Goal: Task Accomplishment & Management: Manage account settings

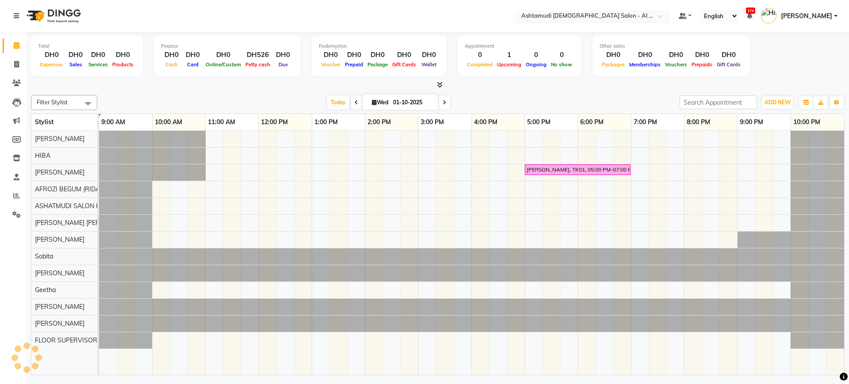
click at [594, 18] on input "text" at bounding box center [583, 16] width 128 height 9
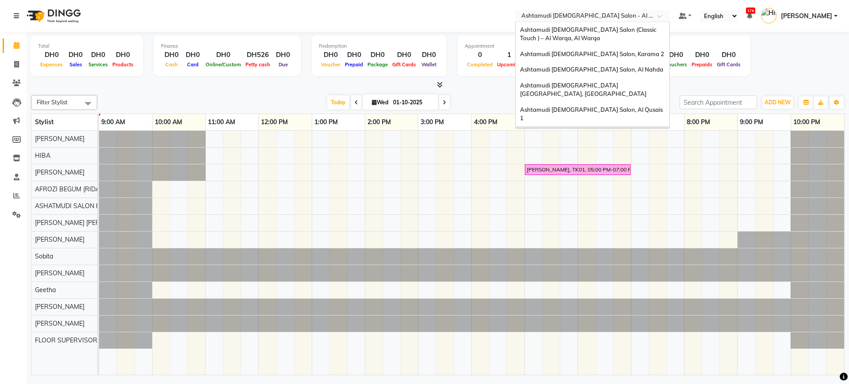
scroll to position [21, 0]
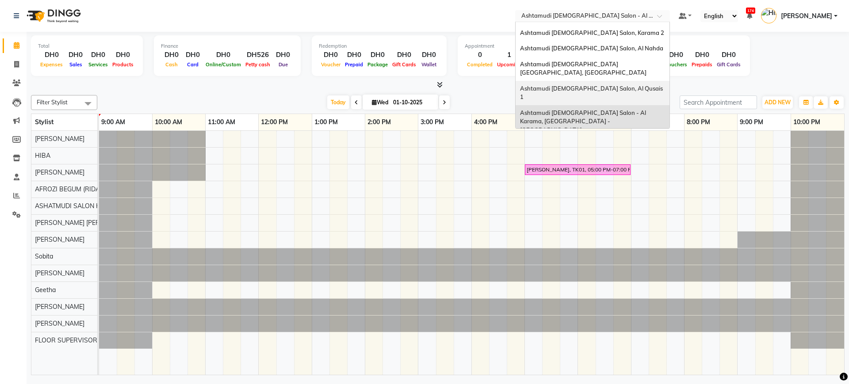
click at [605, 85] on span "Ashtamudi [DEMOGRAPHIC_DATA] Salon, Al Qusais 1" at bounding box center [592, 93] width 144 height 16
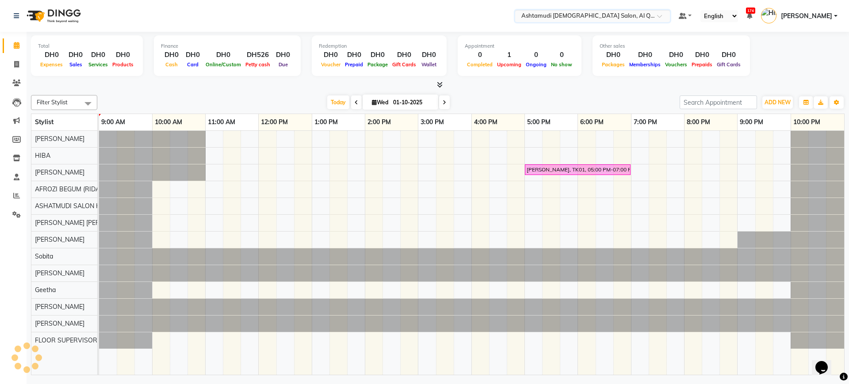
scroll to position [0, 0]
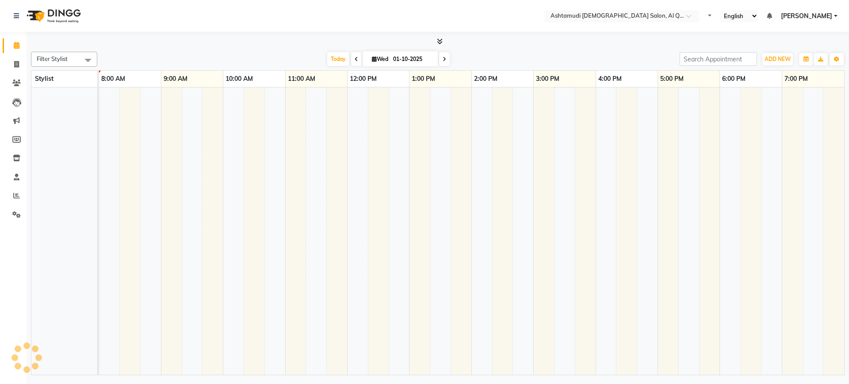
select select "en"
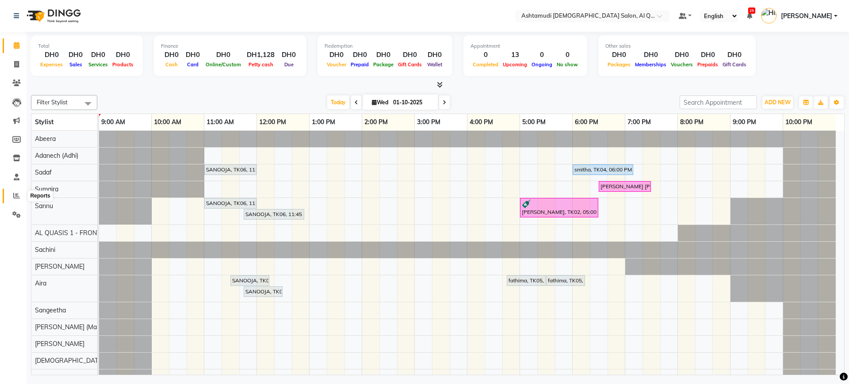
click at [12, 199] on span at bounding box center [16, 196] width 15 height 10
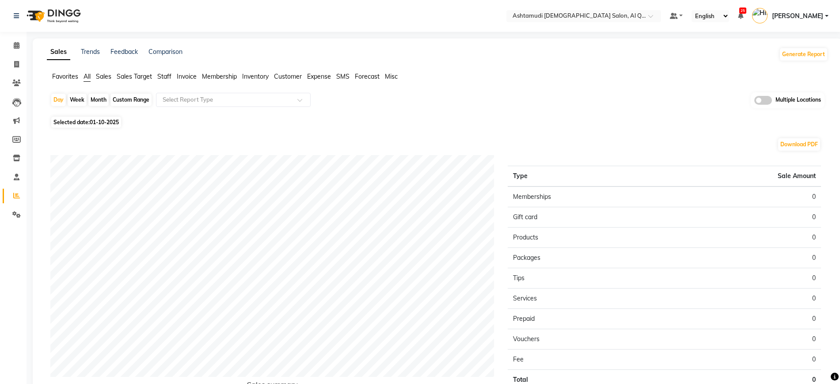
click at [115, 120] on span "01-10-2025" at bounding box center [104, 122] width 29 height 7
select select "10"
select select "2025"
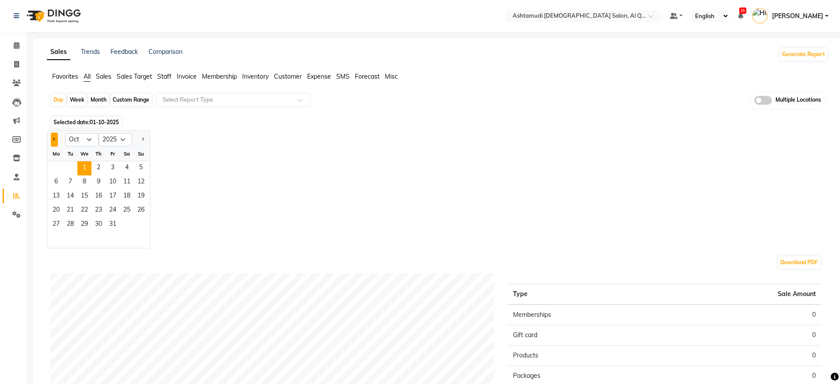
click at [53, 138] on button "Previous month" at bounding box center [54, 140] width 7 height 14
select select "9"
click at [72, 219] on span "30" at bounding box center [70, 225] width 14 height 14
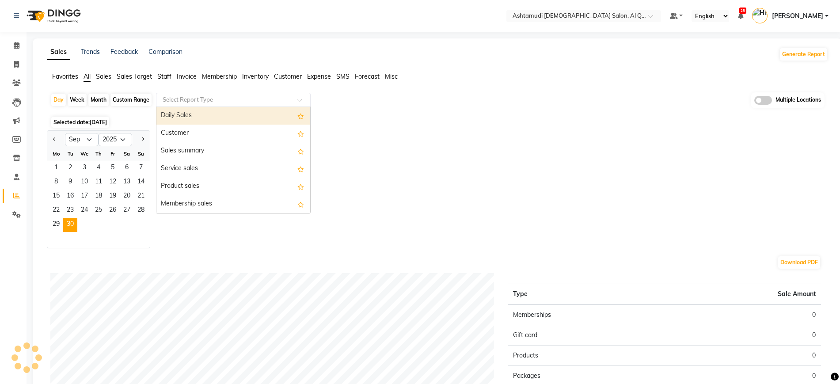
click at [224, 99] on input "text" at bounding box center [224, 99] width 127 height 9
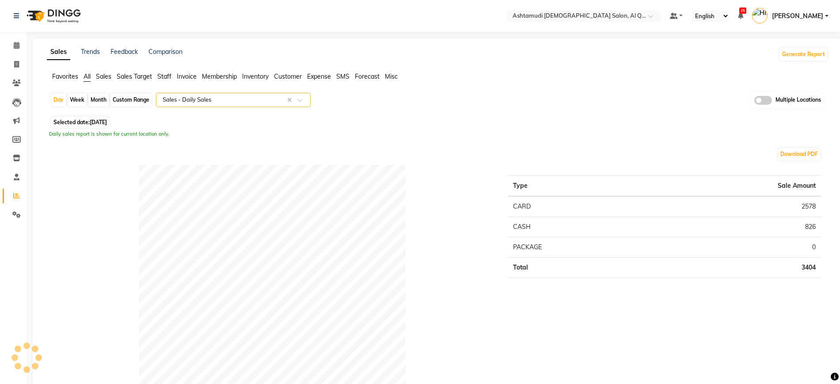
select select "full_report"
select select "csv"
click at [418, 113] on div "Day Week Month Custom Range Select Report Type × Sales - Daily Sales × Multiple…" at bounding box center [437, 103] width 775 height 22
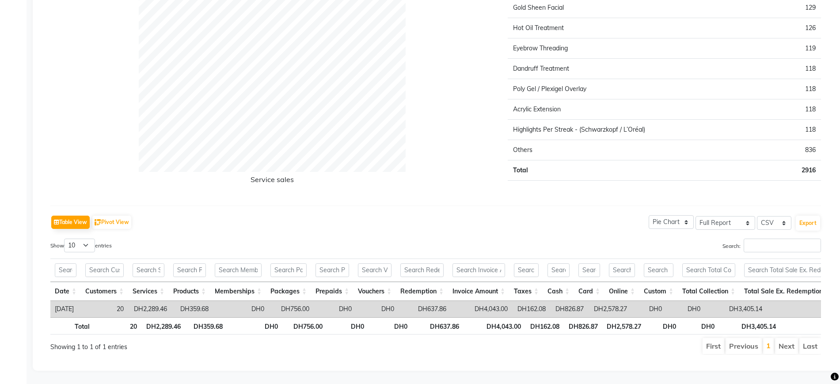
scroll to position [1815, 0]
click at [805, 216] on button "Export" at bounding box center [808, 223] width 24 height 15
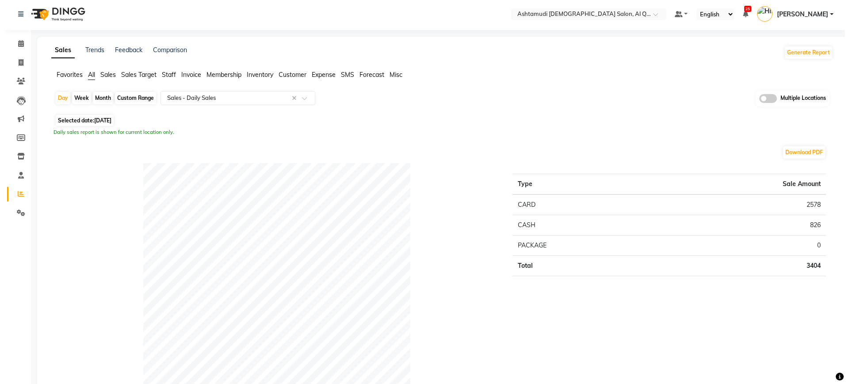
scroll to position [0, 0]
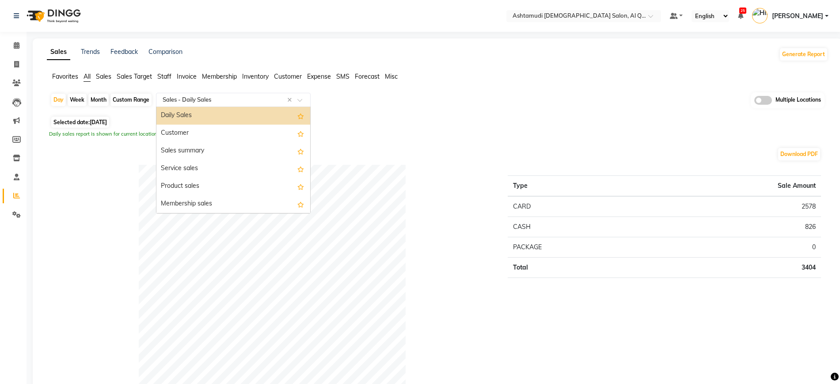
click at [246, 96] on input "text" at bounding box center [224, 99] width 127 height 9
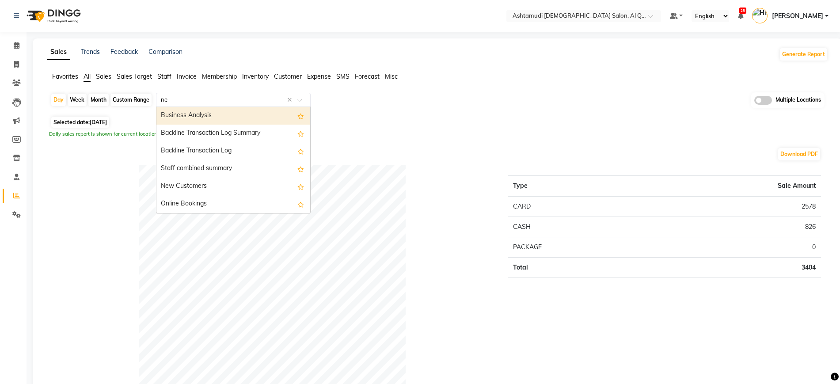
type input "new"
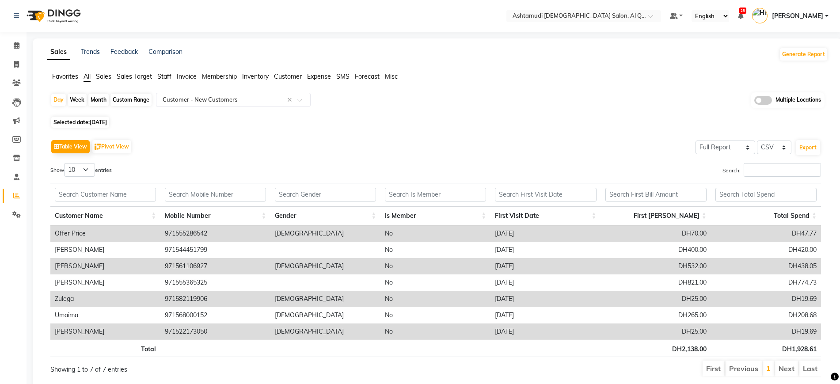
click at [485, 114] on div "Day Week Month Custom Range Select Report Type × Customer - New Customers × Mul…" at bounding box center [438, 238] width 782 height 292
click at [11, 81] on span at bounding box center [16, 83] width 15 height 10
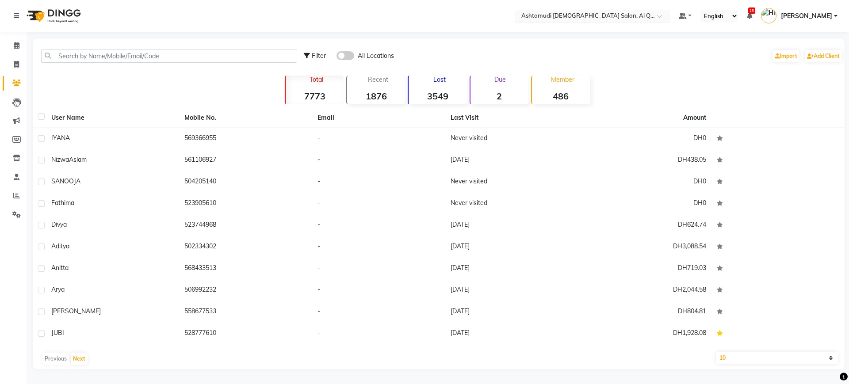
click at [567, 19] on input "text" at bounding box center [583, 16] width 128 height 9
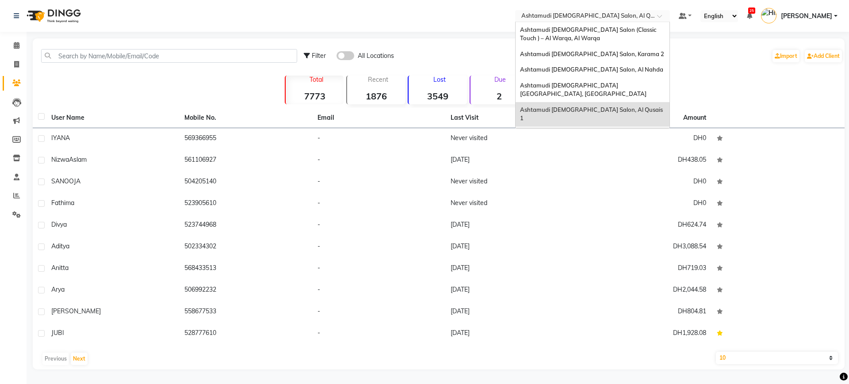
click at [586, 126] on div "Ashtamudi [DEMOGRAPHIC_DATA] Salon - Al Karama, [GEOGRAPHIC_DATA] -[GEOGRAPHIC_…" at bounding box center [593, 142] width 154 height 33
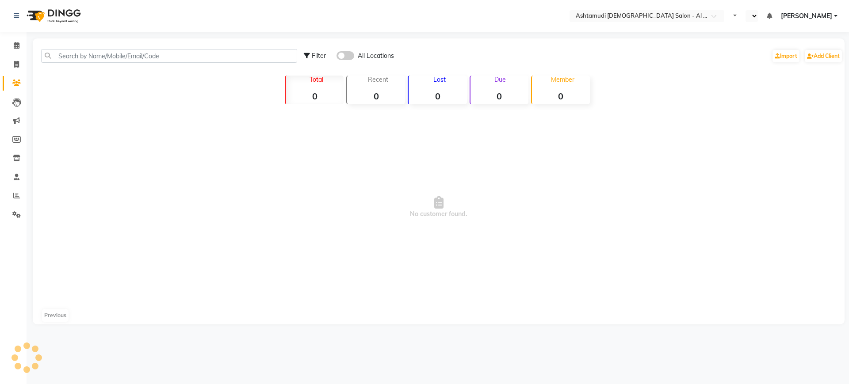
select select "en"
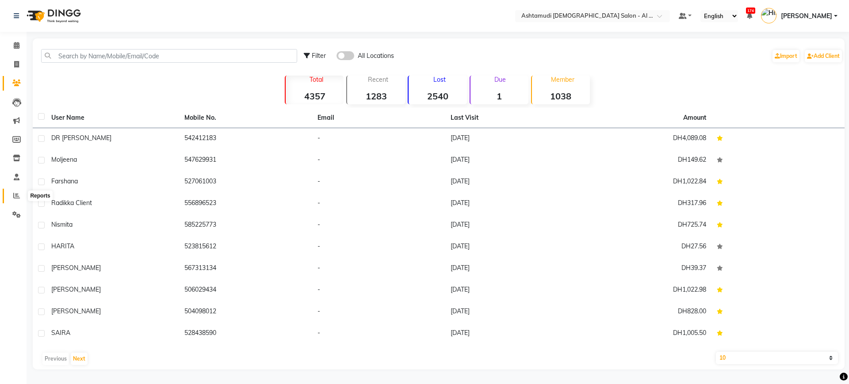
click at [17, 194] on icon at bounding box center [16, 195] width 7 height 7
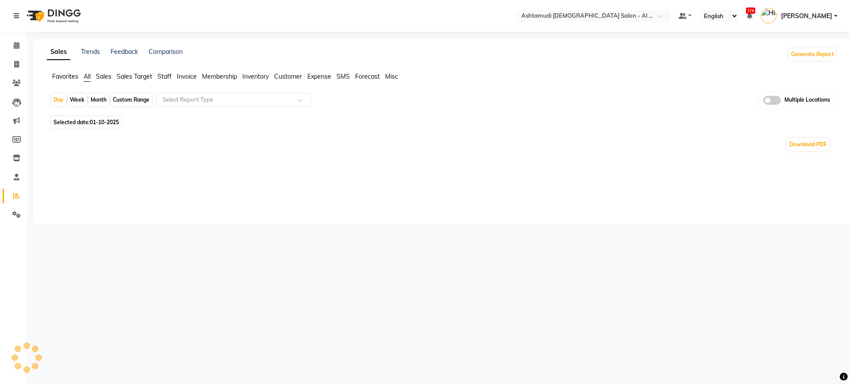
click at [107, 120] on span "01-10-2025" at bounding box center [104, 122] width 29 height 7
select select "10"
select select "2025"
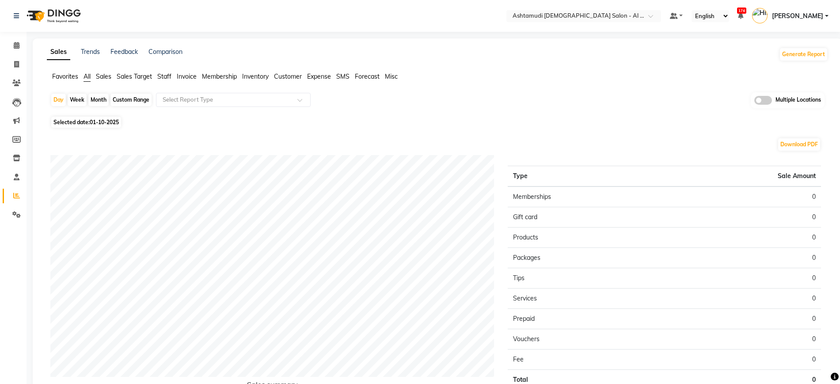
click at [51, 142] on div "Download PDF" at bounding box center [435, 145] width 771 height 14
click at [111, 120] on span "01-10-2025" at bounding box center [104, 122] width 29 height 7
select select "10"
select select "2025"
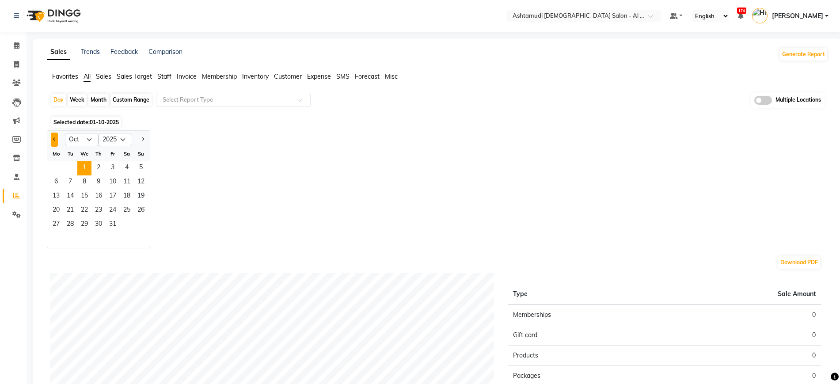
click at [53, 138] on span "Previous month" at bounding box center [54, 139] width 3 height 3
select select "9"
click at [73, 225] on span "30" at bounding box center [70, 225] width 14 height 14
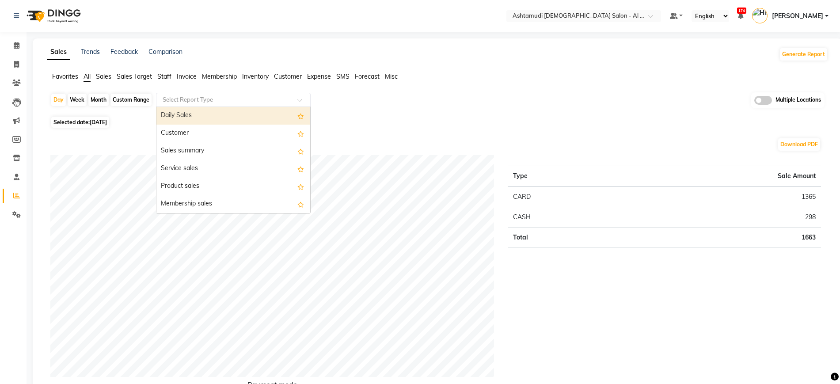
click at [237, 102] on input "text" at bounding box center [224, 99] width 127 height 9
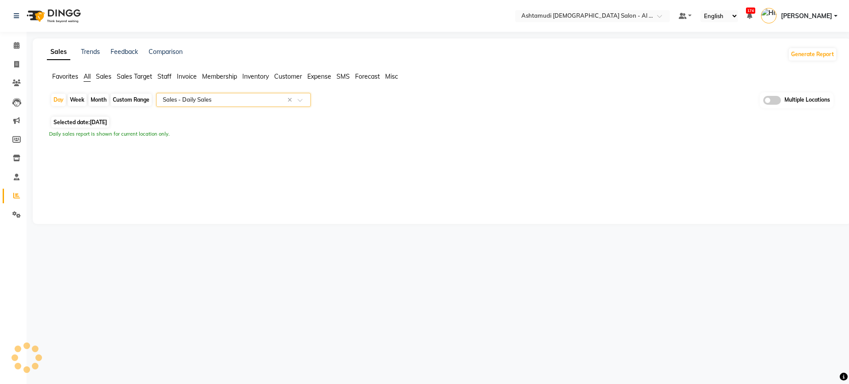
select select "full_report"
select select "csv"
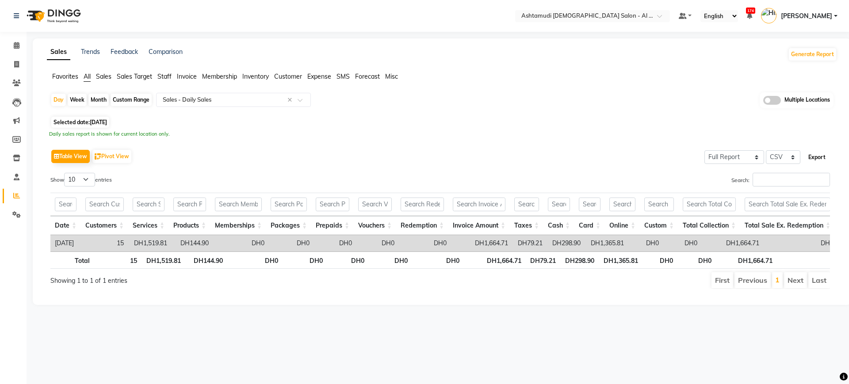
click at [817, 154] on button "Export" at bounding box center [817, 157] width 24 height 15
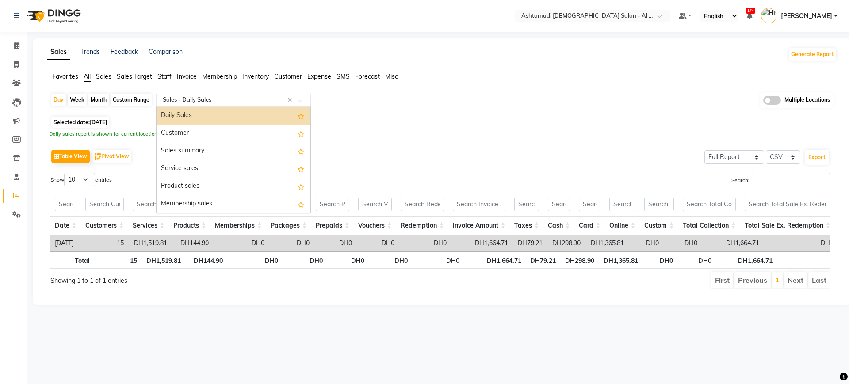
click at [199, 99] on input "text" at bounding box center [224, 99] width 127 height 9
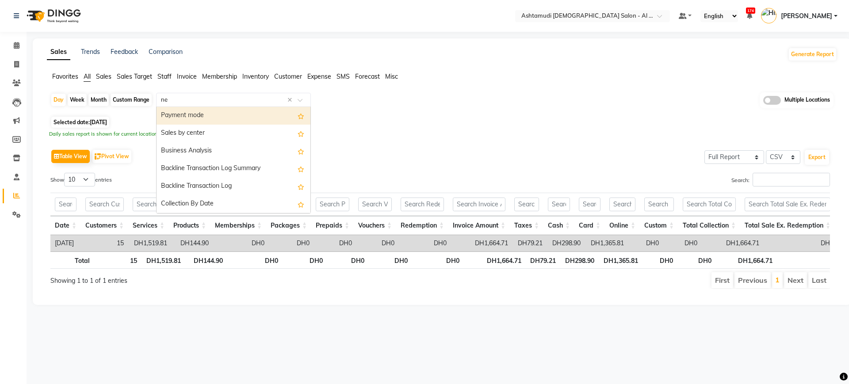
type input "new"
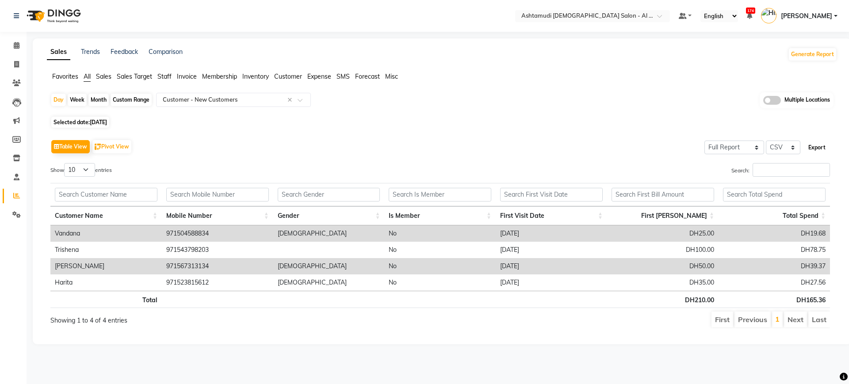
click at [815, 152] on button "Export" at bounding box center [817, 147] width 24 height 15
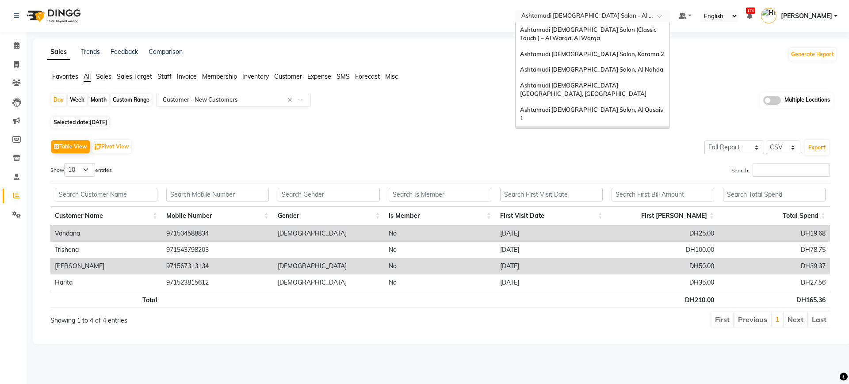
scroll to position [21, 0]
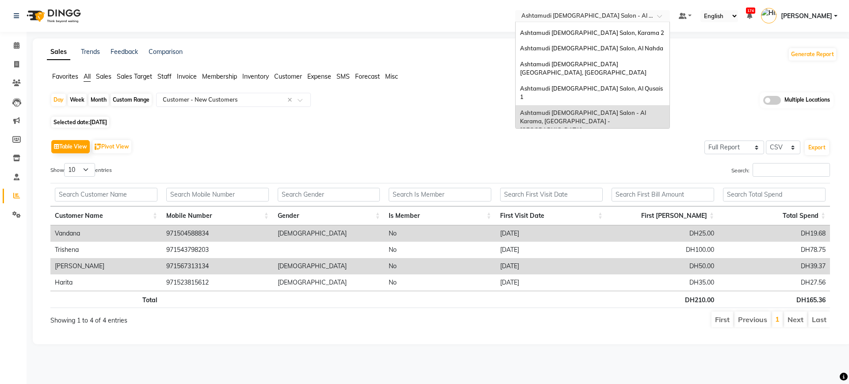
click at [581, 16] on input "text" at bounding box center [583, 16] width 128 height 9
click at [607, 50] on span "Ashtamudi [DEMOGRAPHIC_DATA] Salon, Al Nahda" at bounding box center [591, 48] width 143 height 7
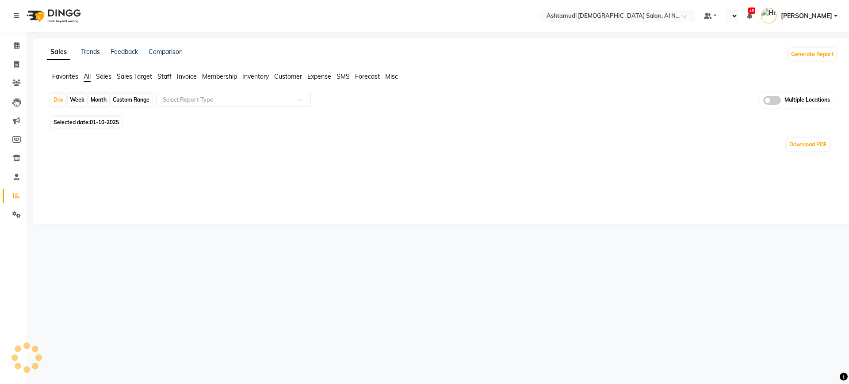
select select "en"
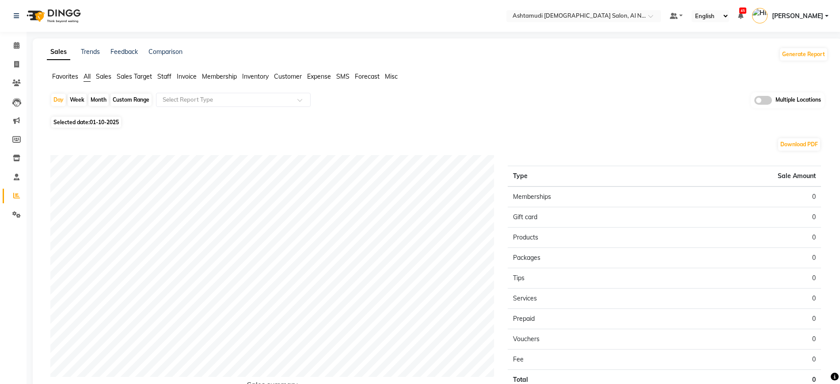
click at [104, 121] on span "01-10-2025" at bounding box center [104, 122] width 29 height 7
select select "10"
select select "2025"
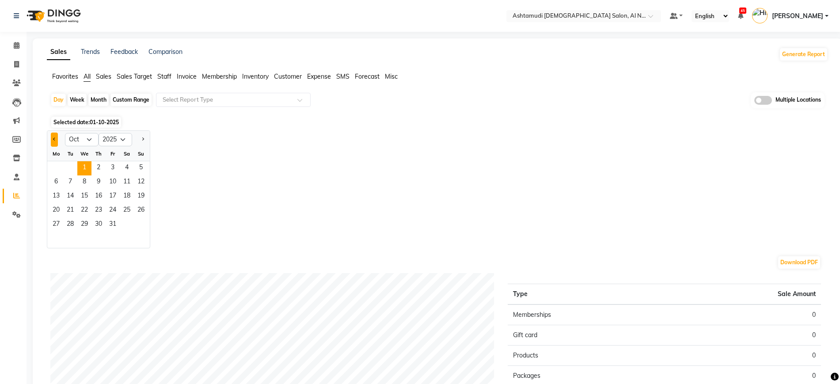
click at [52, 139] on button "Previous month" at bounding box center [54, 140] width 7 height 14
select select "9"
click at [67, 225] on span "30" at bounding box center [70, 225] width 14 height 14
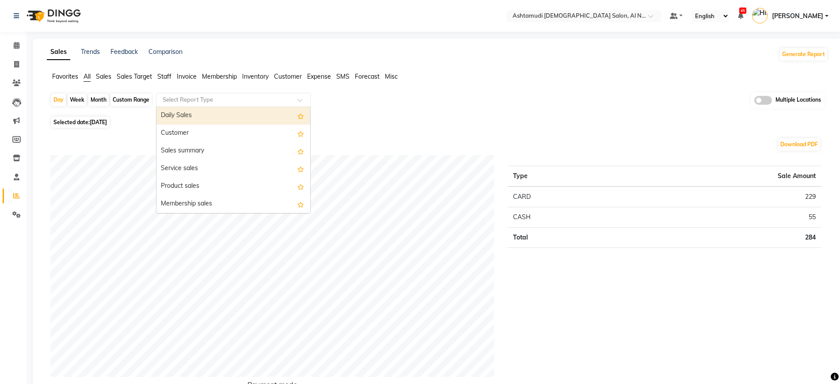
click at [207, 95] on input "text" at bounding box center [224, 99] width 127 height 9
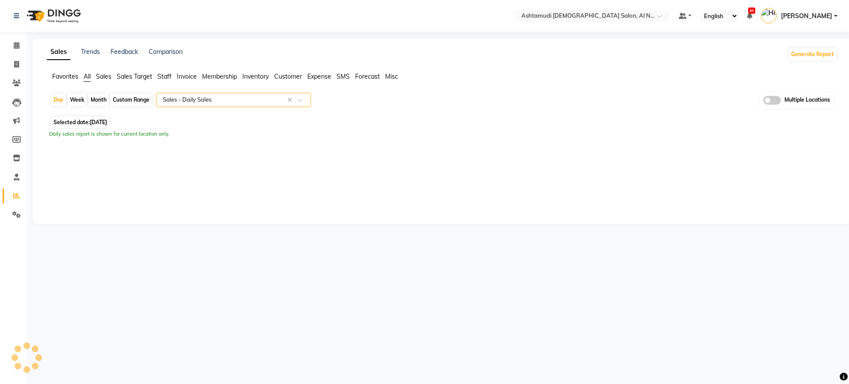
select select "full_report"
select select "csv"
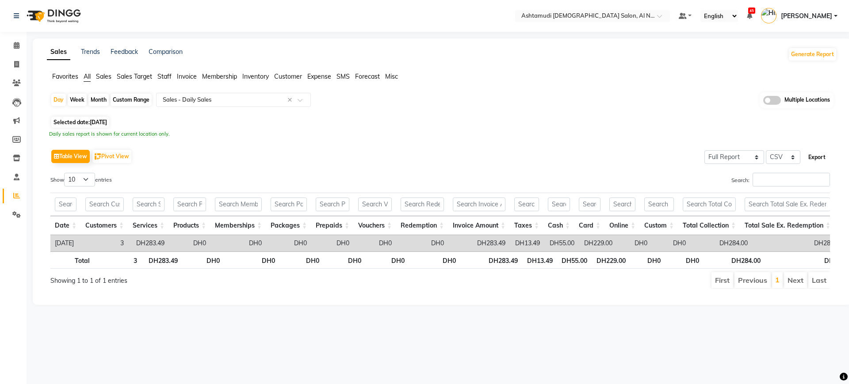
click at [810, 159] on button "Export" at bounding box center [817, 157] width 24 height 15
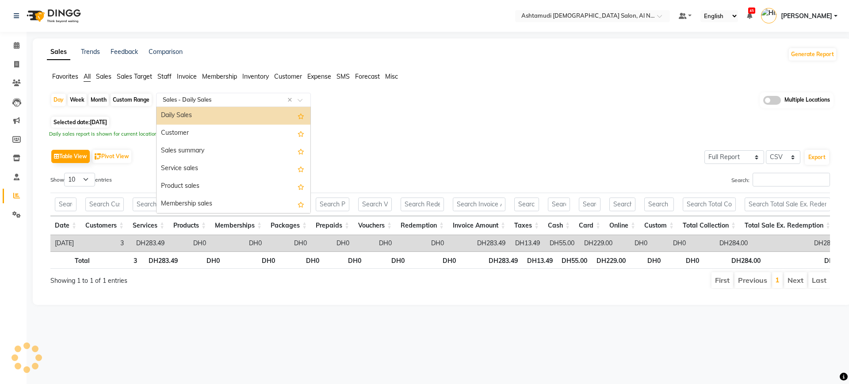
click at [202, 103] on input "text" at bounding box center [224, 99] width 127 height 9
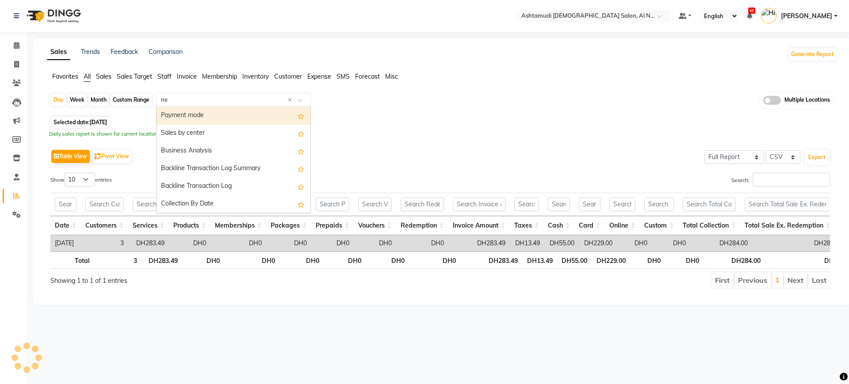
type input "new"
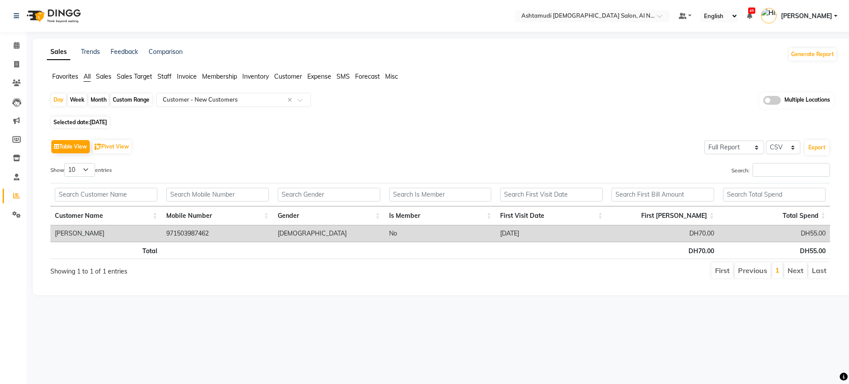
click at [453, 112] on div "Day Week Month Custom Range Select Report Type × Customer - New Customers × Mul…" at bounding box center [441, 103] width 783 height 22
click at [11, 78] on span at bounding box center [16, 83] width 15 height 10
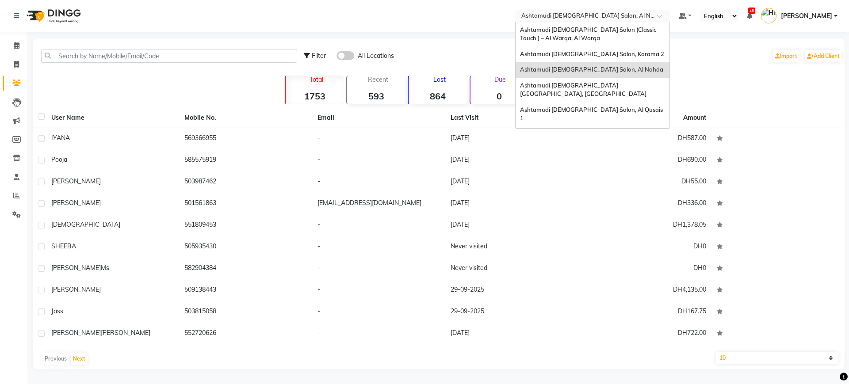
click at [601, 16] on input "text" at bounding box center [583, 16] width 128 height 9
click at [606, 89] on div "Ashtamudi [DEMOGRAPHIC_DATA] [GEOGRAPHIC_DATA], [GEOGRAPHIC_DATA]" at bounding box center [593, 90] width 154 height 24
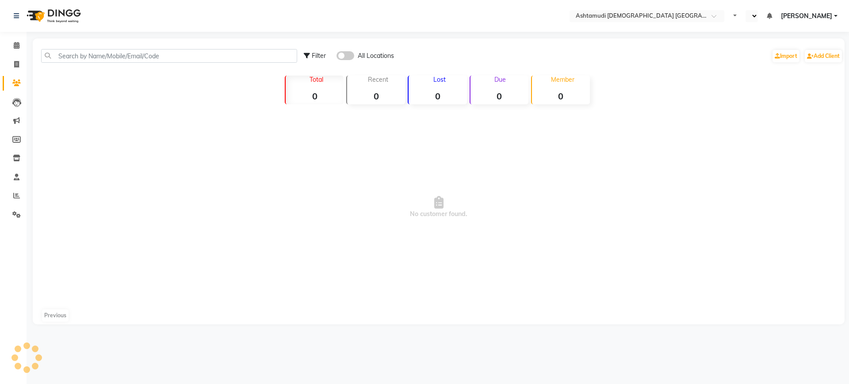
select select "en"
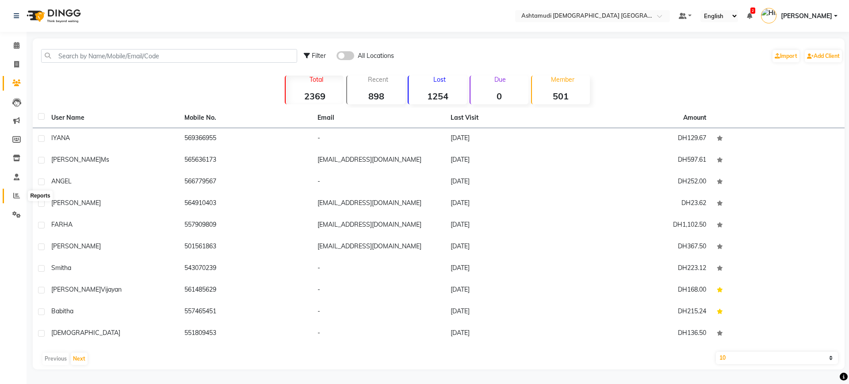
click at [13, 197] on span at bounding box center [16, 196] width 15 height 10
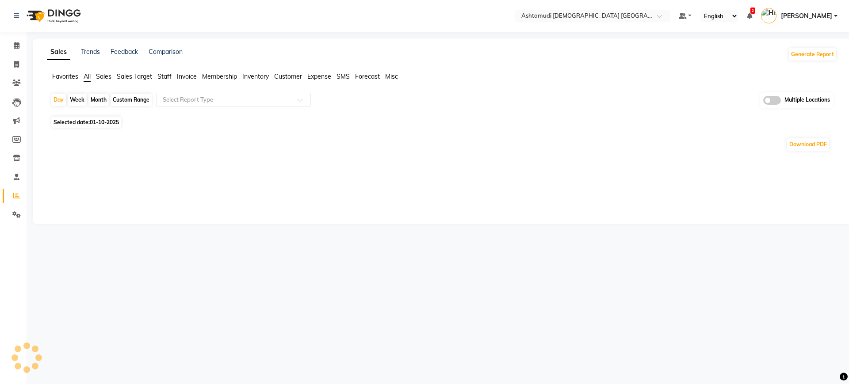
click at [104, 121] on span "01-10-2025" at bounding box center [104, 122] width 29 height 7
select select "10"
select select "2025"
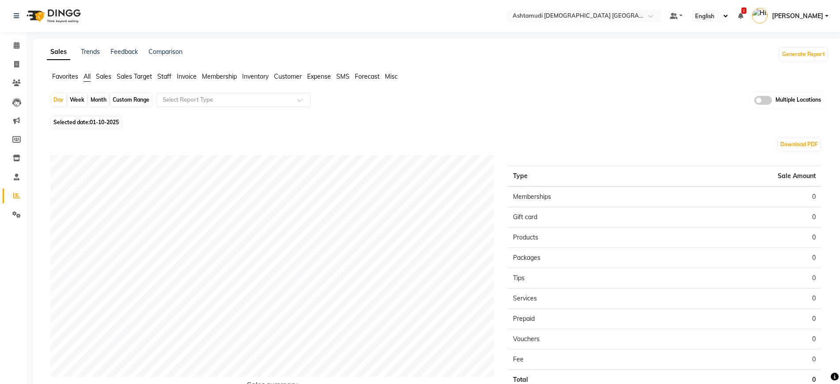
click at [104, 119] on span "01-10-2025" at bounding box center [104, 122] width 29 height 7
select select "10"
select select "2025"
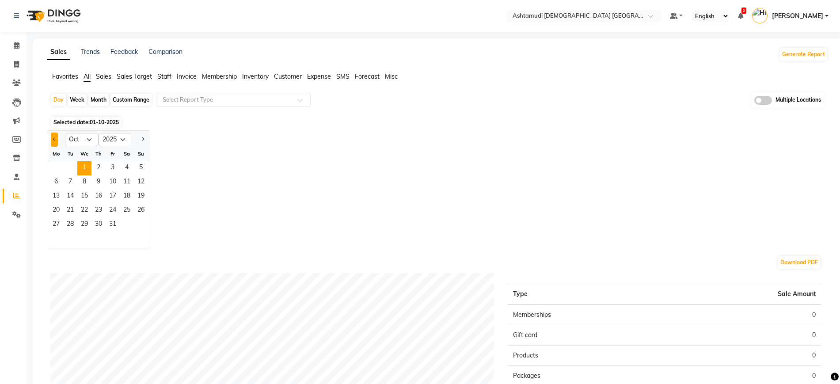
click at [51, 137] on button "Previous month" at bounding box center [54, 140] width 7 height 14
select select "9"
click at [69, 222] on span "30" at bounding box center [70, 225] width 14 height 14
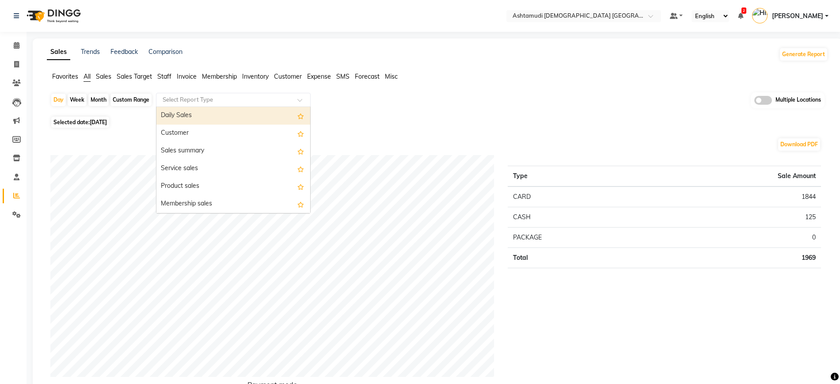
click at [215, 98] on input "text" at bounding box center [224, 99] width 127 height 9
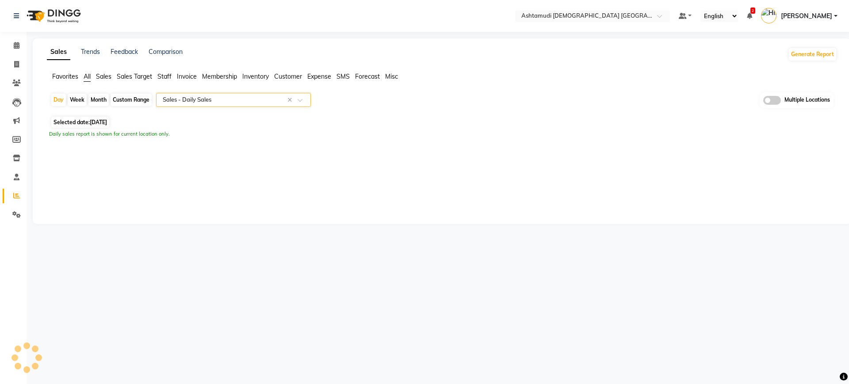
select select "full_report"
select select "csv"
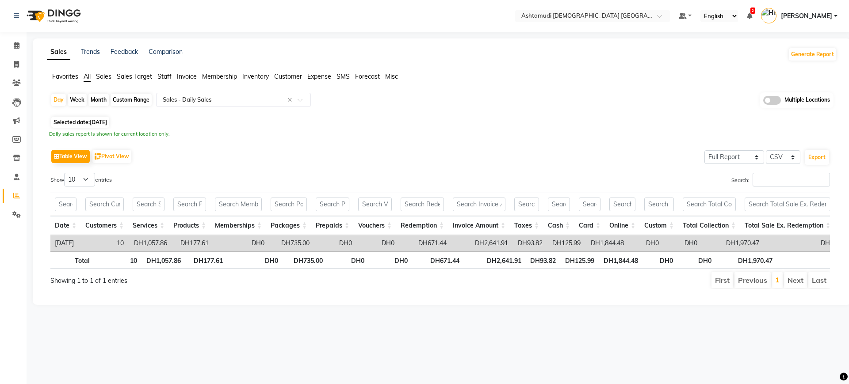
click at [555, 122] on div "Selected date: 30-09-2025" at bounding box center [443, 122] width 787 height 9
click at [817, 154] on button "Export" at bounding box center [817, 157] width 24 height 15
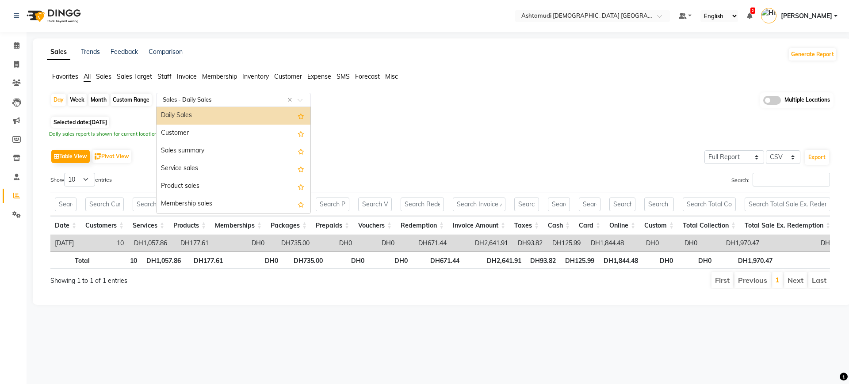
click at [186, 99] on input "text" at bounding box center [224, 99] width 127 height 9
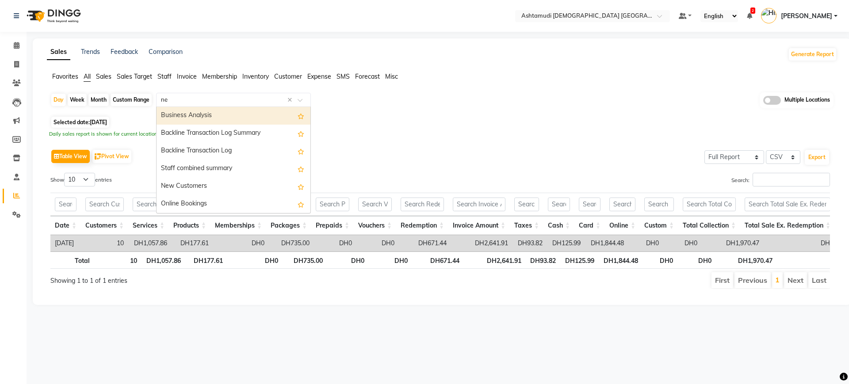
type input "new"
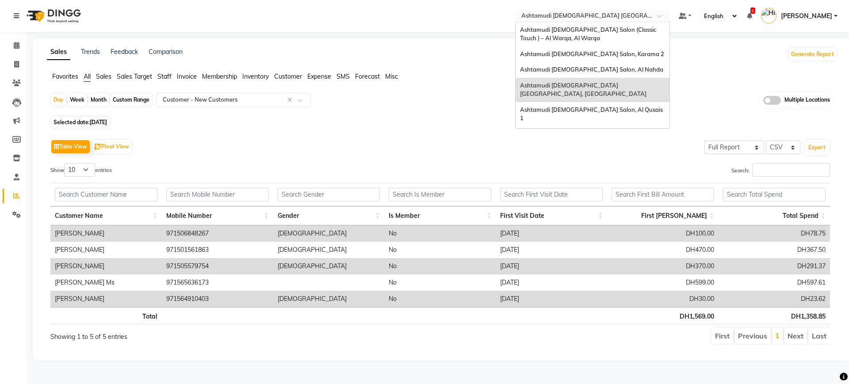
click at [550, 17] on input "text" at bounding box center [583, 16] width 128 height 9
click at [561, 49] on div "Ashtamudi [DEMOGRAPHIC_DATA] Salon, Karama 2" at bounding box center [593, 54] width 154 height 16
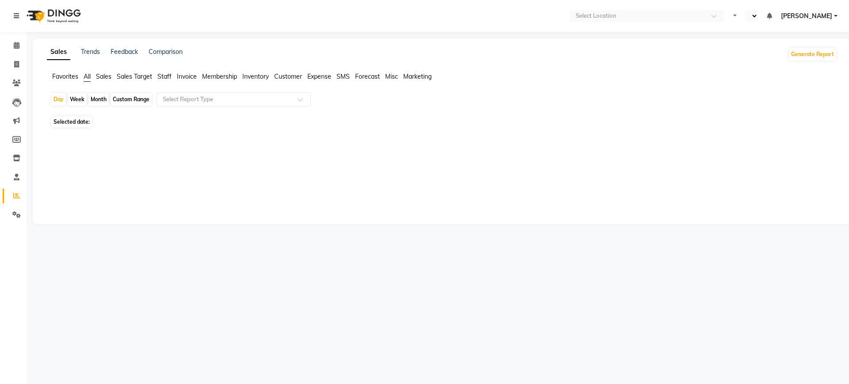
select select "en"
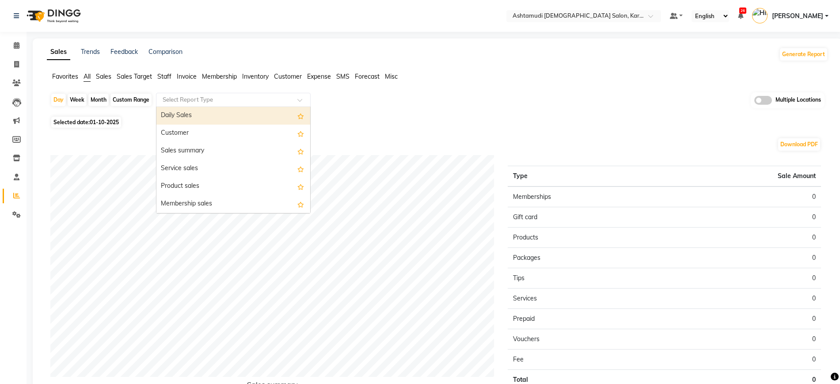
click at [237, 100] on input "text" at bounding box center [224, 99] width 127 height 9
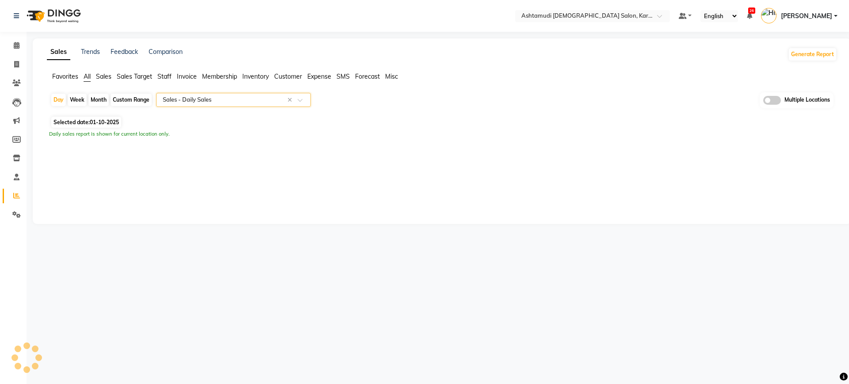
select select "full_report"
select select "csv"
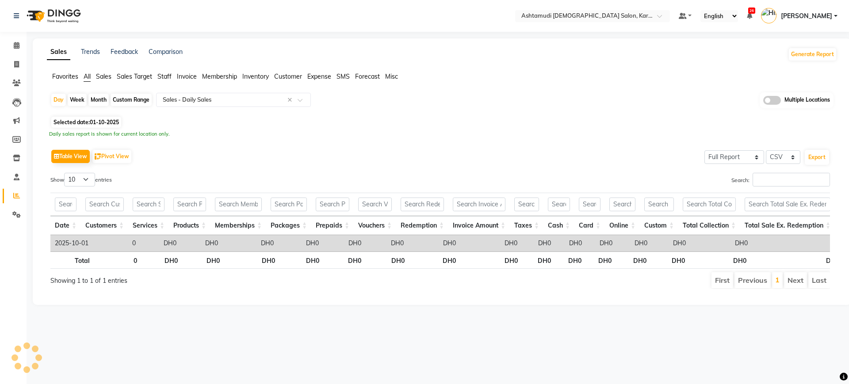
click at [108, 123] on span "01-10-2025" at bounding box center [104, 122] width 29 height 7
select select "10"
select select "2025"
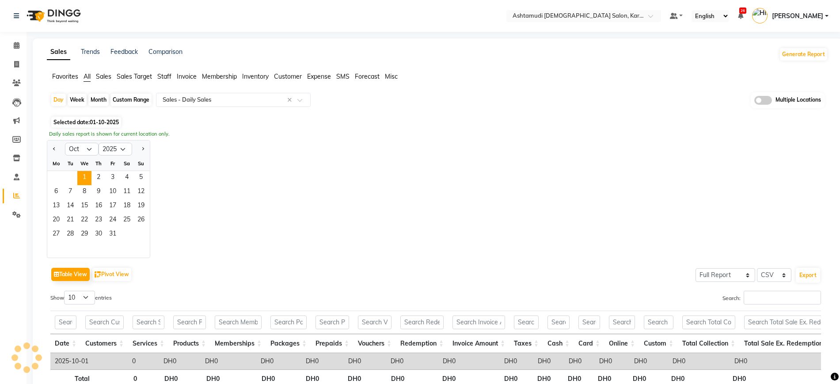
click at [59, 147] on div at bounding box center [56, 149] width 18 height 14
click at [56, 147] on button "Previous month" at bounding box center [54, 149] width 7 height 14
select select "9"
click at [69, 238] on span "30" at bounding box center [70, 235] width 14 height 14
click at [356, 155] on div "Jan Feb Mar Apr May Jun Jul Aug Sep Oct Nov Dec 2015 2016 2017 2018 2019 2020 2…" at bounding box center [438, 199] width 782 height 118
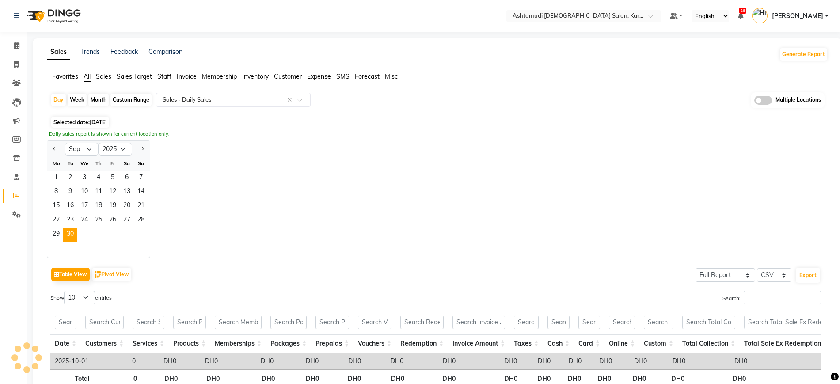
scroll to position [12, 0]
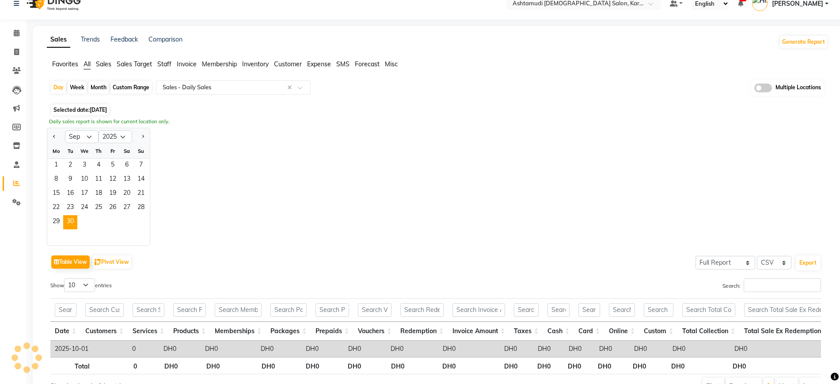
click at [340, 152] on div "Jan Feb Mar Apr May Jun Jul Aug Sep Oct Nov Dec 2015 2016 2017 2018 2019 2020 2…" at bounding box center [438, 187] width 782 height 118
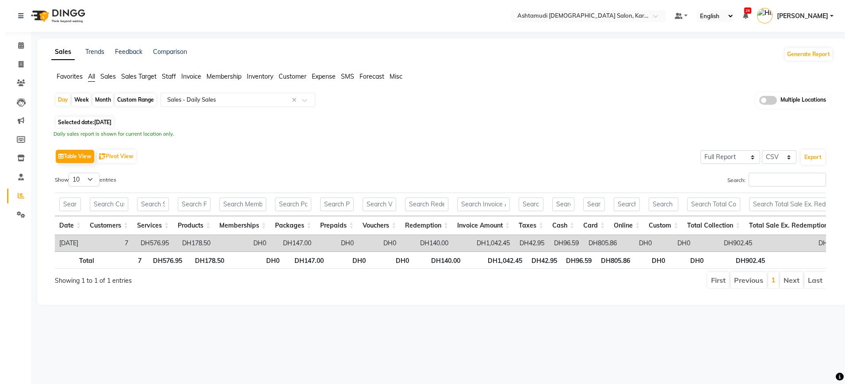
scroll to position [0, 0]
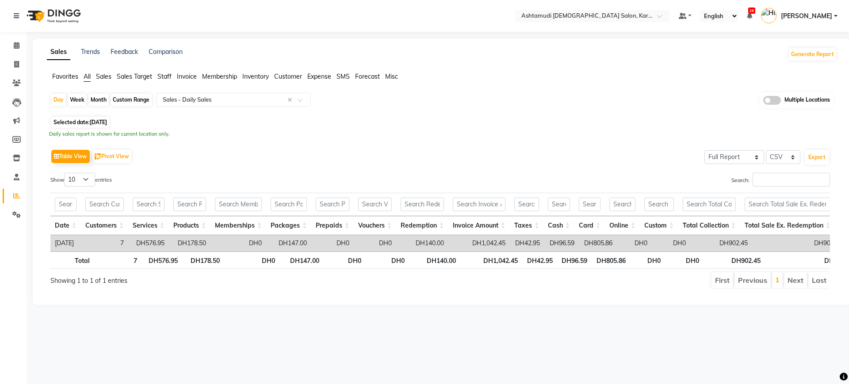
click at [291, 166] on div "Table View Pivot View Select Full Report Filtered Report Select CSV PDF Export …" at bounding box center [439, 218] width 779 height 142
click at [812, 157] on button "Export" at bounding box center [817, 157] width 24 height 15
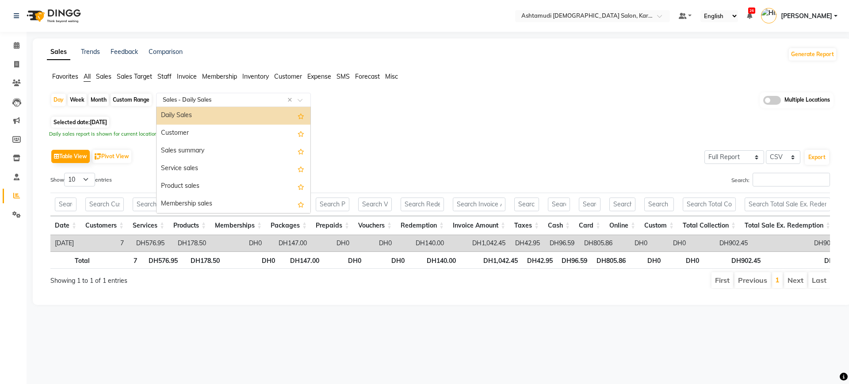
click at [213, 102] on input "text" at bounding box center [224, 99] width 127 height 9
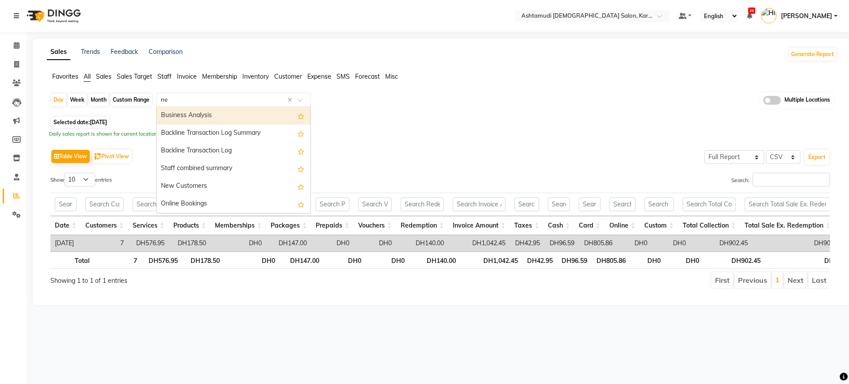
type input "new"
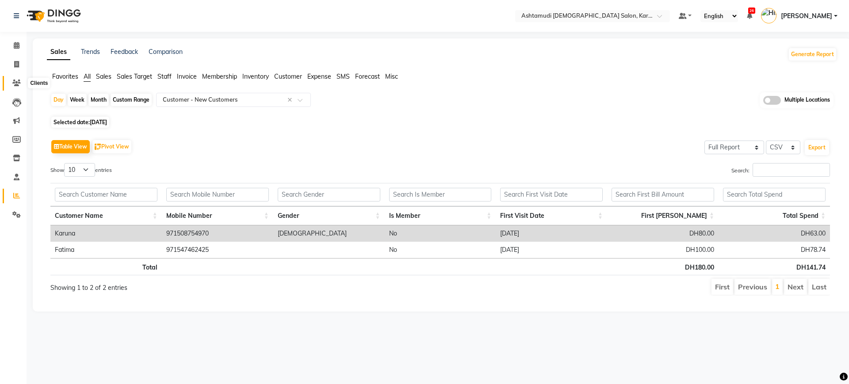
click at [13, 85] on icon at bounding box center [16, 83] width 8 height 7
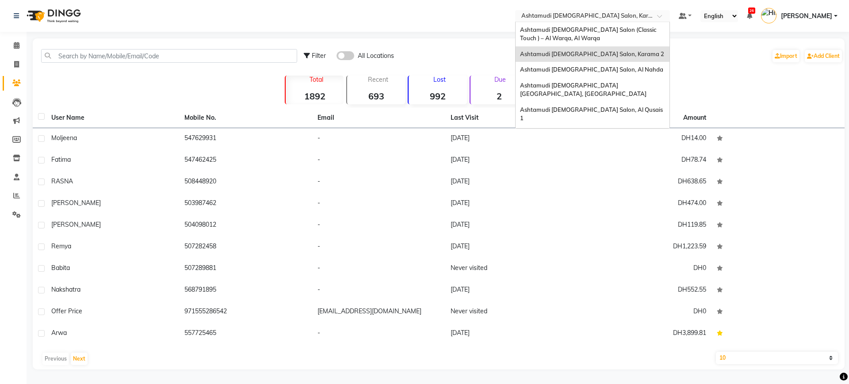
click at [584, 16] on input "text" at bounding box center [583, 16] width 128 height 9
click at [589, 31] on span "Ashtamudi [DEMOGRAPHIC_DATA] Salon (Classic Touch ) – Al Warqa, Al Warqa" at bounding box center [589, 34] width 138 height 16
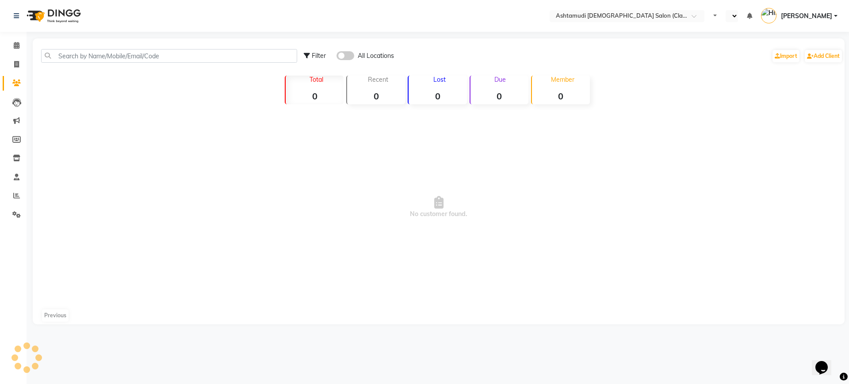
select select "en"
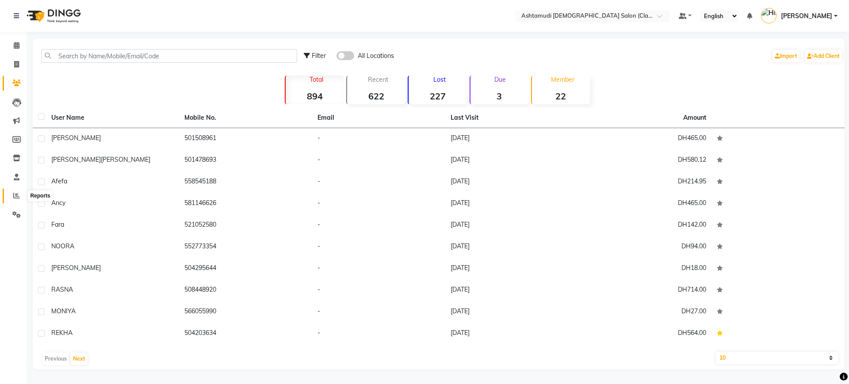
click at [17, 192] on icon at bounding box center [16, 195] width 7 height 7
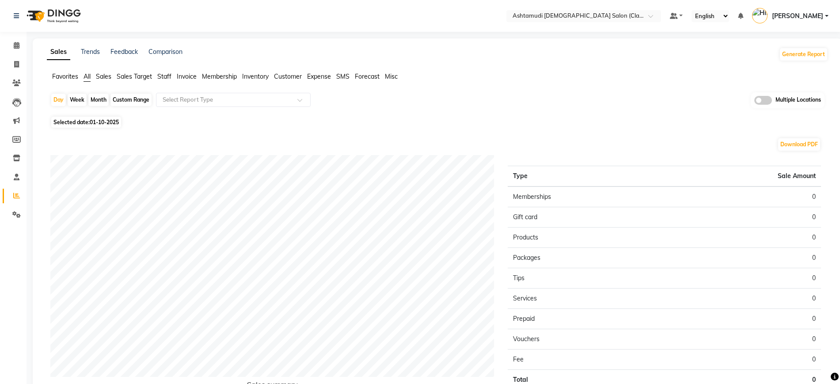
click at [97, 122] on span "01-10-2025" at bounding box center [104, 122] width 29 height 7
select select "10"
select select "2025"
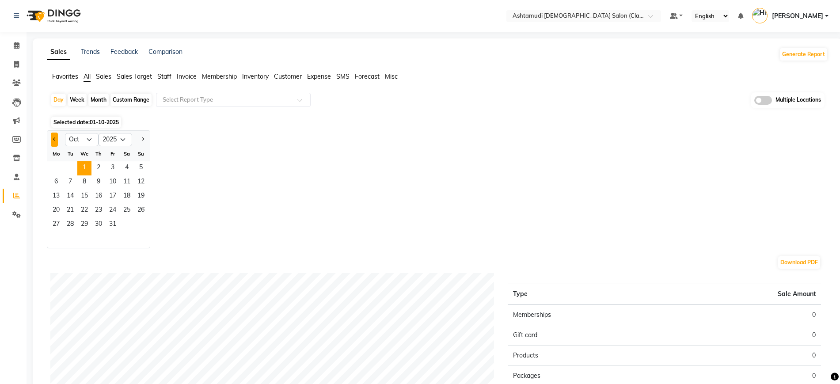
click at [52, 137] on button "Previous month" at bounding box center [54, 140] width 7 height 14
select select "9"
click at [70, 221] on span "30" at bounding box center [70, 225] width 14 height 14
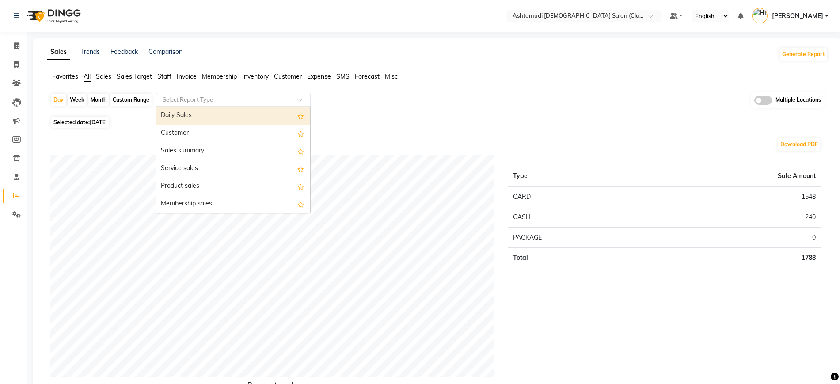
click at [198, 97] on input "text" at bounding box center [224, 99] width 127 height 9
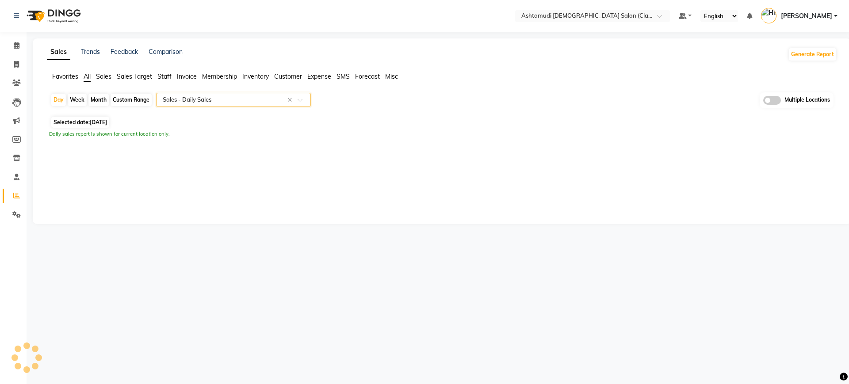
select select "full_report"
select select "csv"
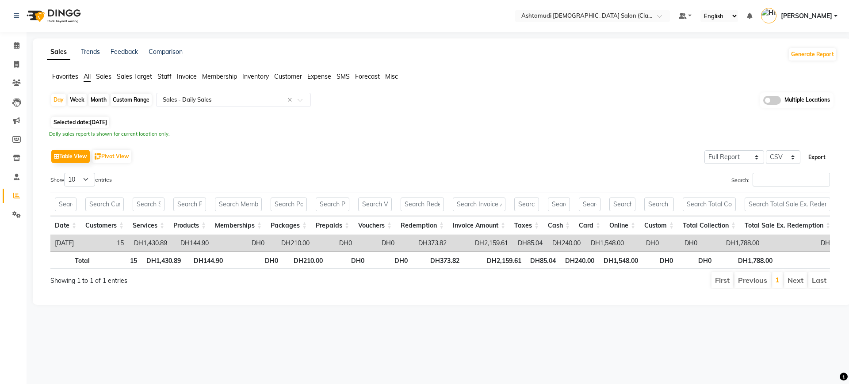
click at [823, 153] on button "Export" at bounding box center [817, 157] width 24 height 15
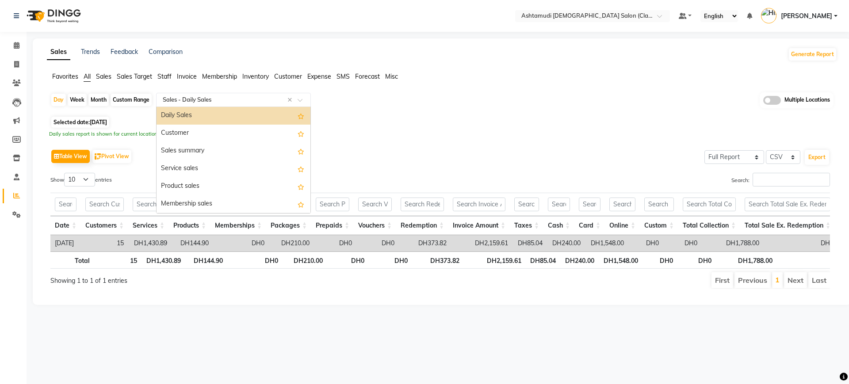
click at [208, 99] on input "text" at bounding box center [224, 99] width 127 height 9
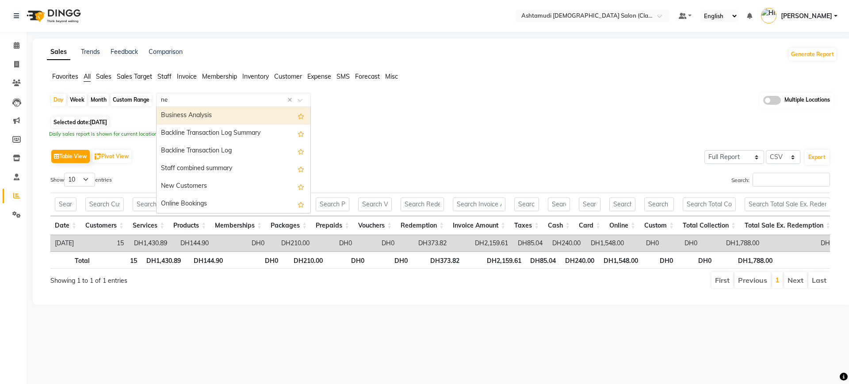
type input "new"
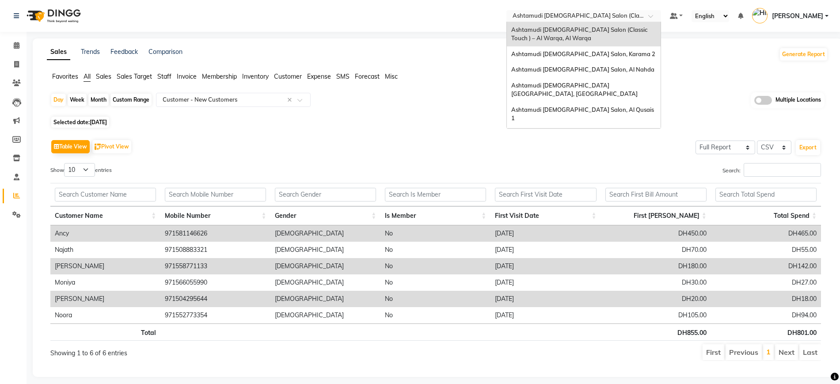
click at [579, 15] on input "text" at bounding box center [575, 16] width 128 height 9
click at [576, 106] on span "Ashtamudi [DEMOGRAPHIC_DATA] Salon, Al Qusais 1" at bounding box center [584, 114] width 144 height 16
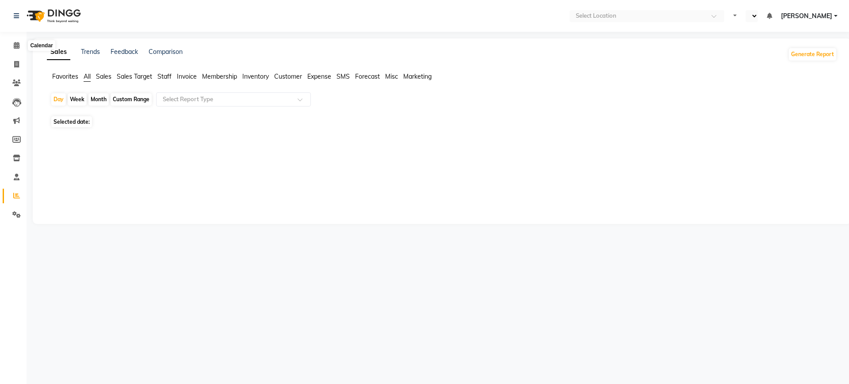
select select "en"
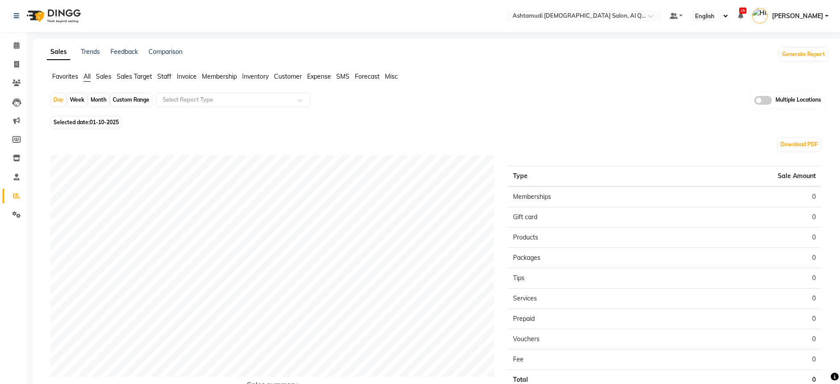
click at [95, 95] on div "Month" at bounding box center [98, 100] width 20 height 12
select select "10"
select select "2025"
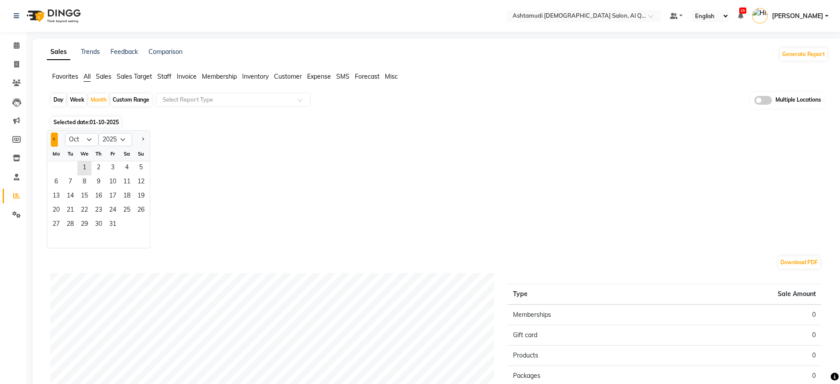
click at [54, 141] on button "Previous month" at bounding box center [54, 140] width 7 height 14
select select "9"
click at [57, 167] on span "1" at bounding box center [56, 168] width 14 height 14
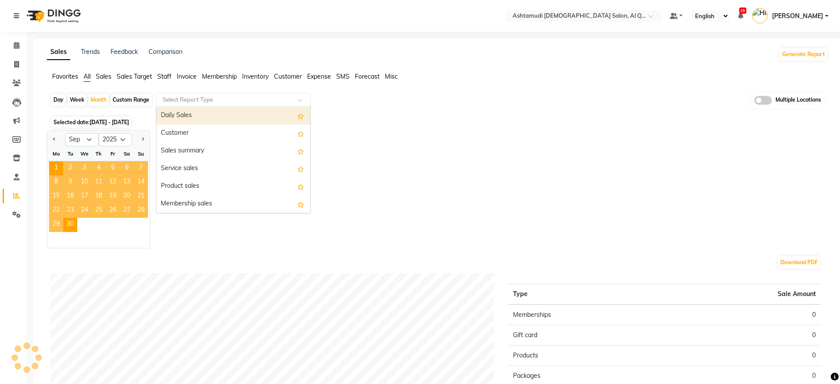
click at [222, 95] on input "text" at bounding box center [224, 99] width 127 height 9
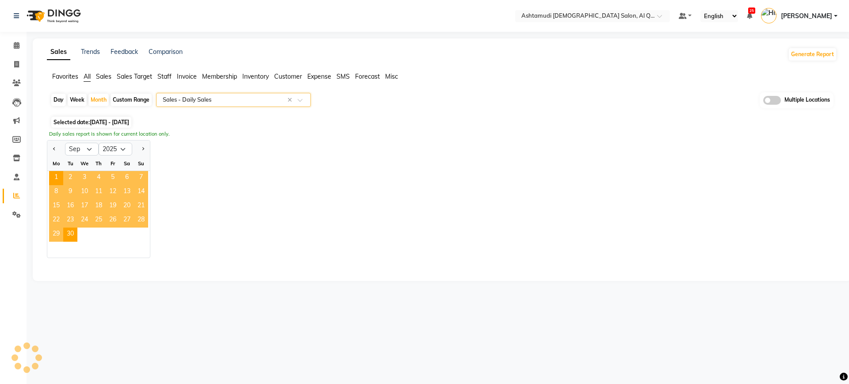
select select "full_report"
select select "csv"
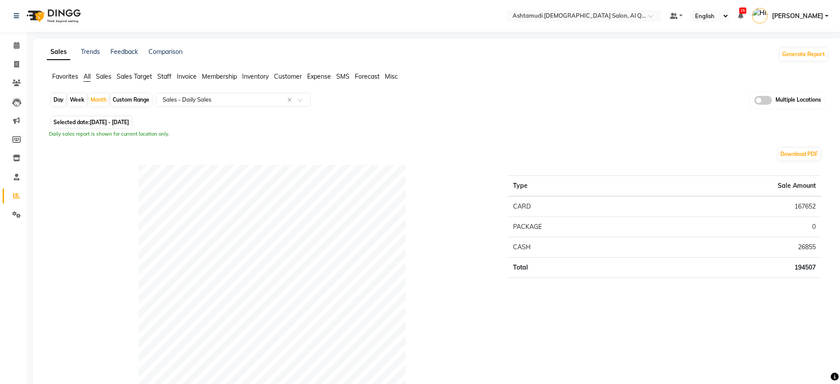
click at [550, 125] on div "Selected date: 01-09-2025 - 30-09-2025" at bounding box center [439, 122] width 778 height 9
click at [191, 107] on div "Day Week Month Custom Range Select Report Type × Sales - Daily Sales × Multiple…" at bounding box center [437, 103] width 775 height 22
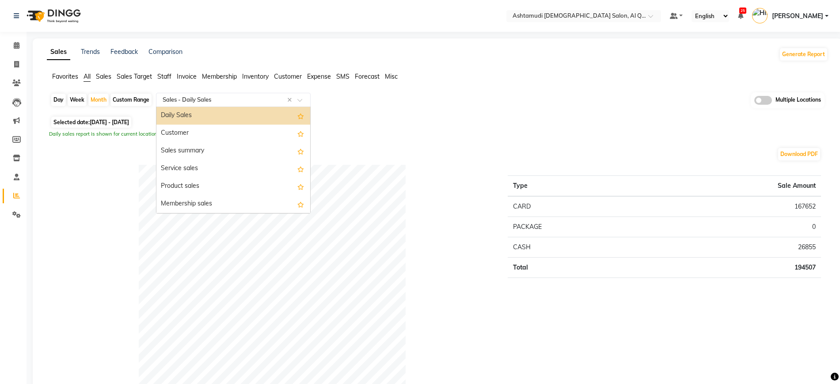
click at [201, 99] on input "text" at bounding box center [224, 99] width 127 height 9
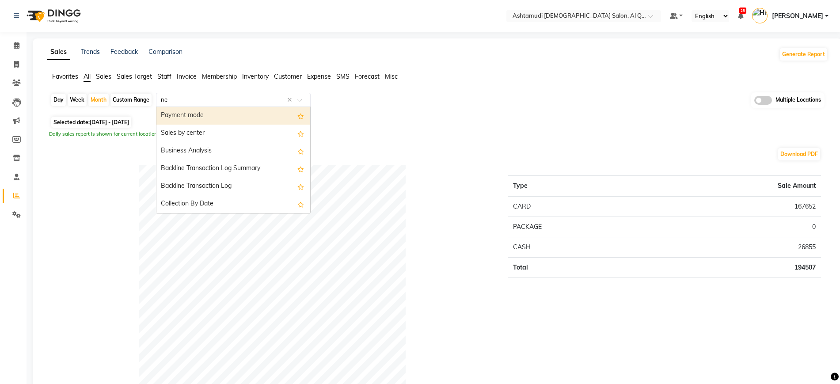
type input "new"
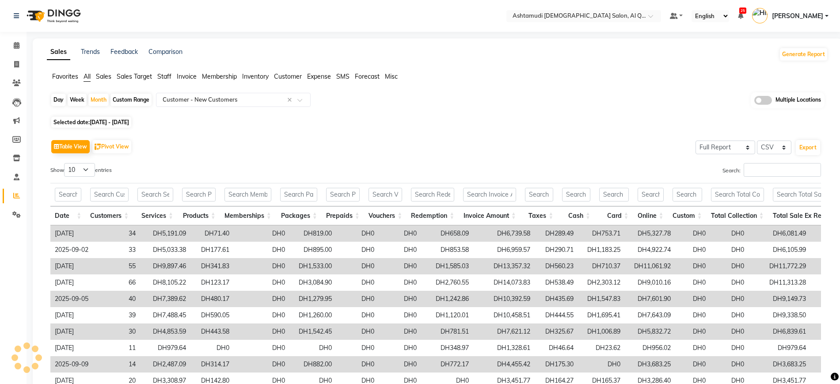
click at [429, 77] on ul "Favorites All Sales Sales Target Staff Invoice Membership Inventory Customer Ex…" at bounding box center [438, 77] width 782 height 10
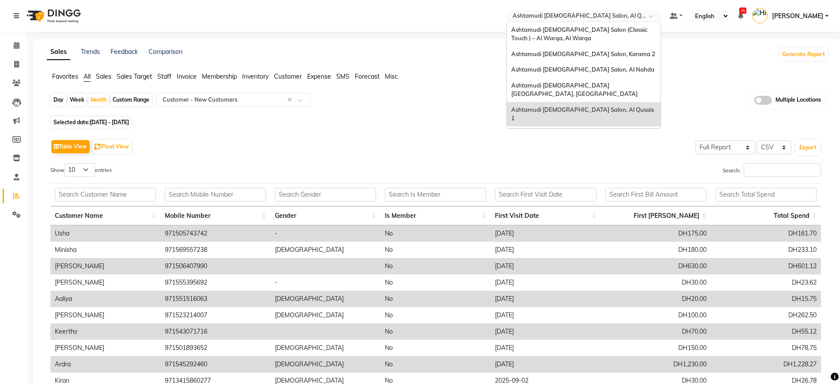
click at [594, 15] on input "text" at bounding box center [575, 16] width 128 height 9
click at [603, 130] on span "Ashtamudi Ladies Salon - Al Karama, Burjuman -Dubai" at bounding box center [575, 142] width 127 height 24
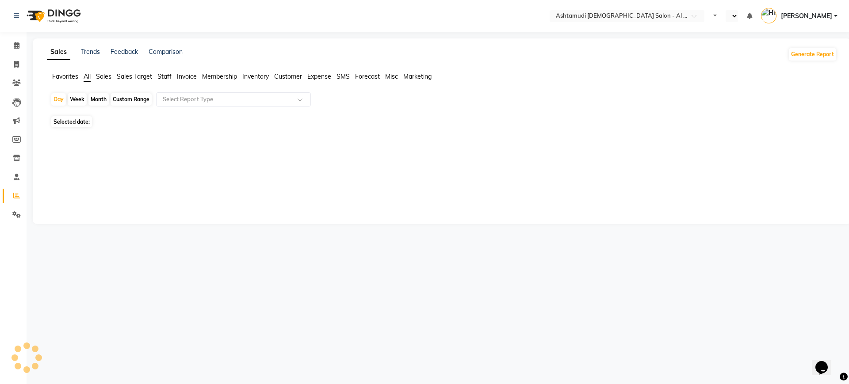
select select "en"
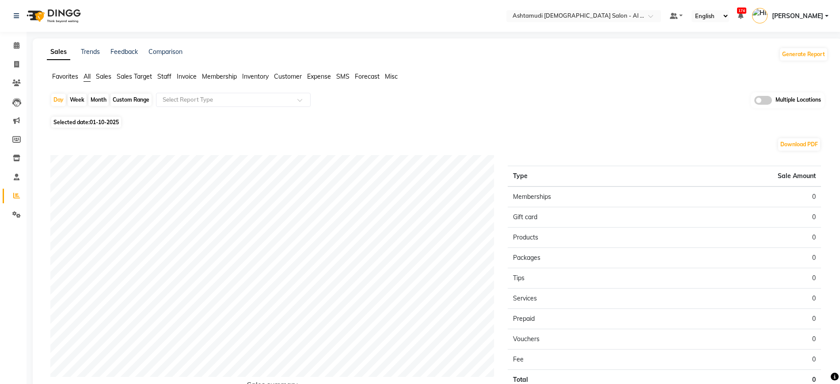
click at [100, 96] on div "Month" at bounding box center [98, 100] width 20 height 12
select select "10"
select select "2025"
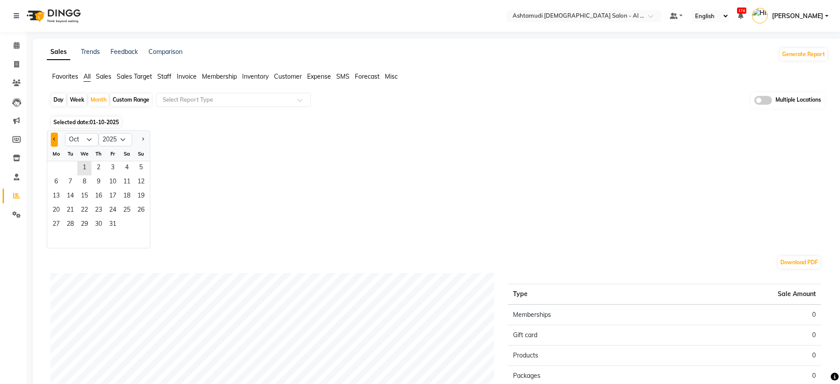
click at [56, 137] on button "Previous month" at bounding box center [54, 140] width 7 height 14
select select "9"
click at [61, 164] on span "1" at bounding box center [56, 168] width 14 height 14
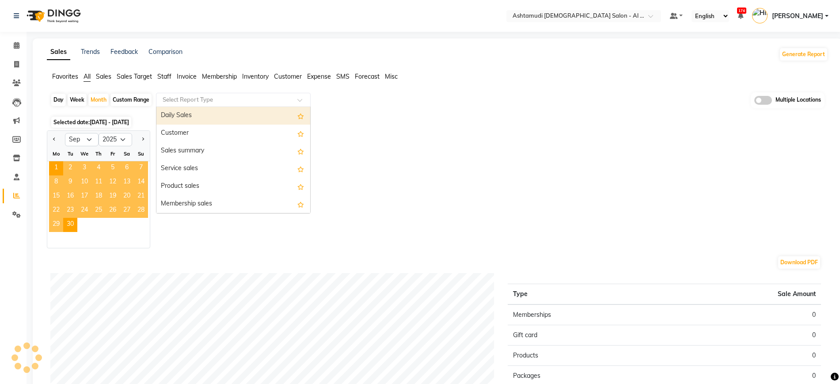
click at [195, 98] on input "text" at bounding box center [224, 99] width 127 height 9
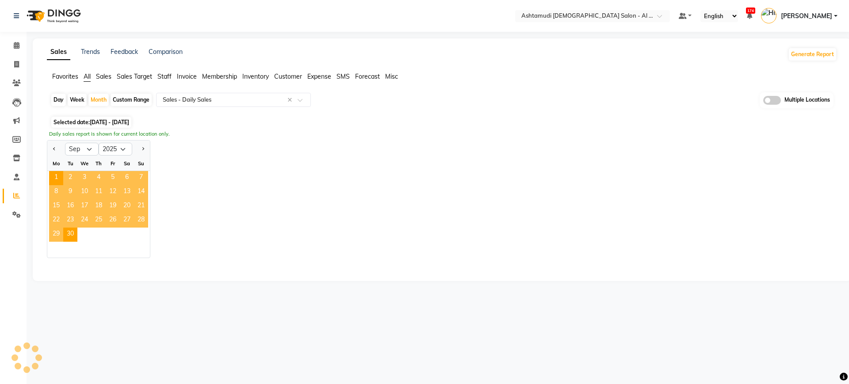
click at [486, 105] on div "Day Week Month Custom Range Select Report Type × Sales - Daily Sales × Multiple…" at bounding box center [441, 103] width 783 height 22
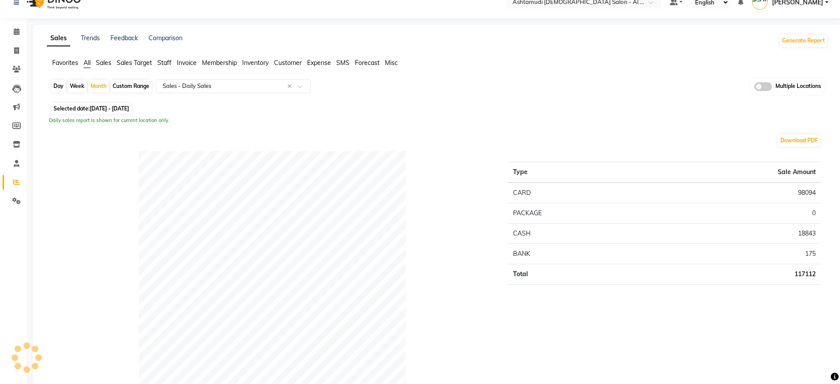
select select "full_report"
select select "csv"
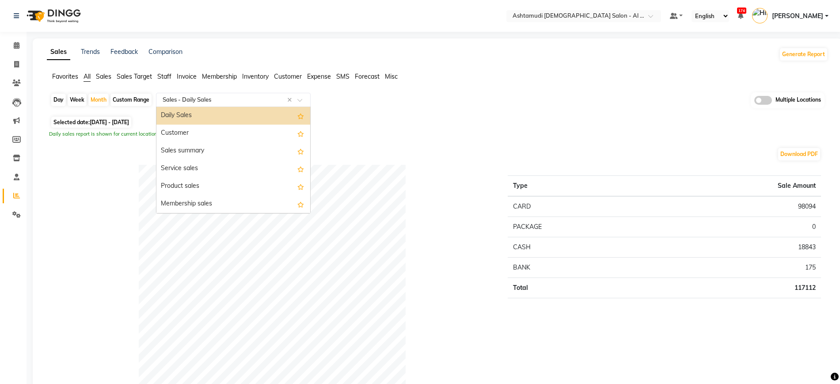
click at [239, 96] on input "text" at bounding box center [224, 99] width 127 height 9
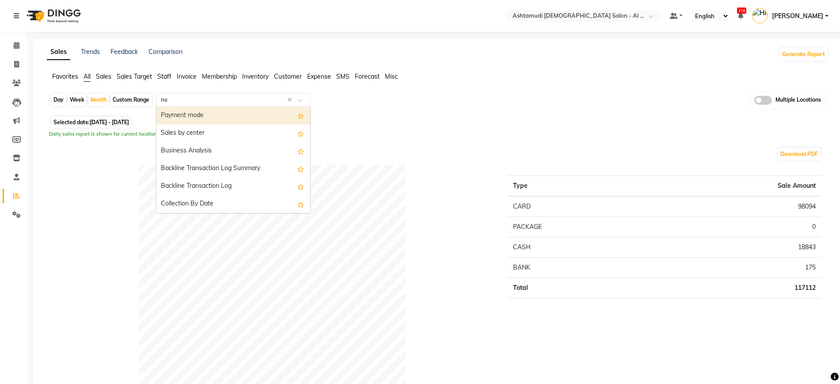
type input "new"
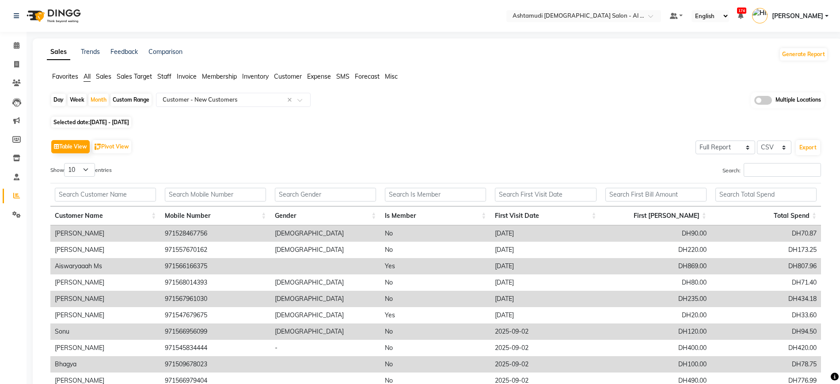
click at [515, 132] on div "Table View Pivot View Select Full Report Filtered Report Select CSV PDF Export …" at bounding box center [435, 281] width 785 height 303
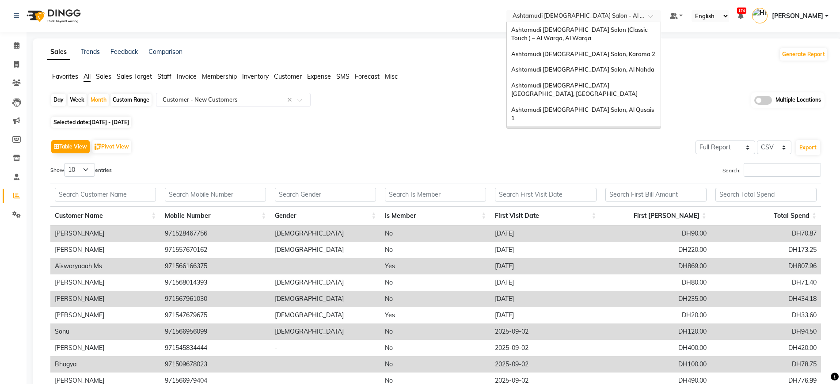
scroll to position [21, 0]
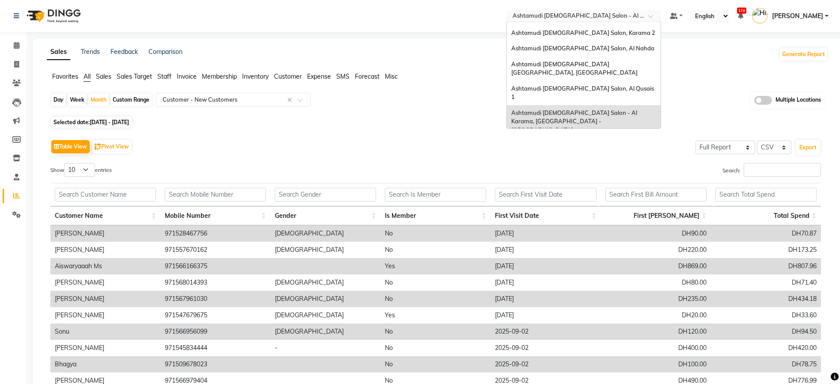
click at [610, 15] on input "text" at bounding box center [575, 16] width 128 height 9
click at [597, 53] on div "Ashtamudi Ladies Salon, Al Nahda" at bounding box center [584, 49] width 154 height 16
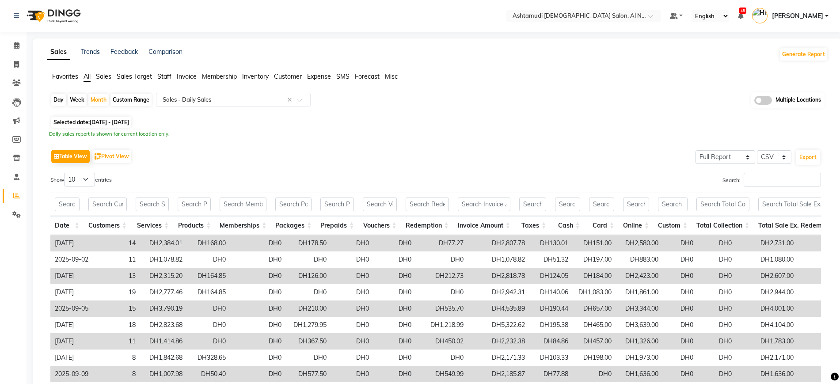
select select "full_report"
select select "csv"
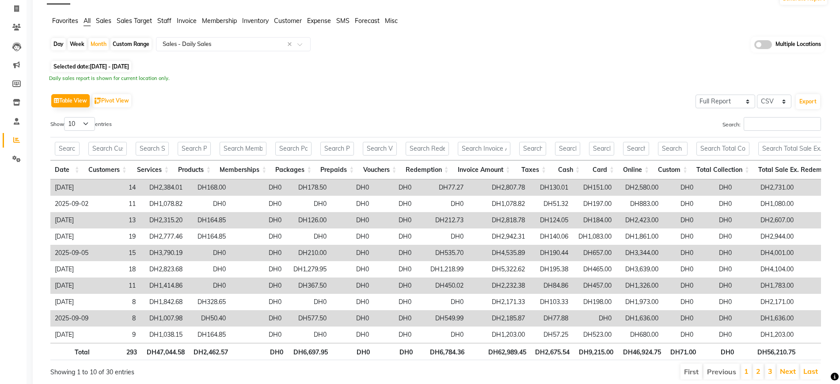
scroll to position [98, 0]
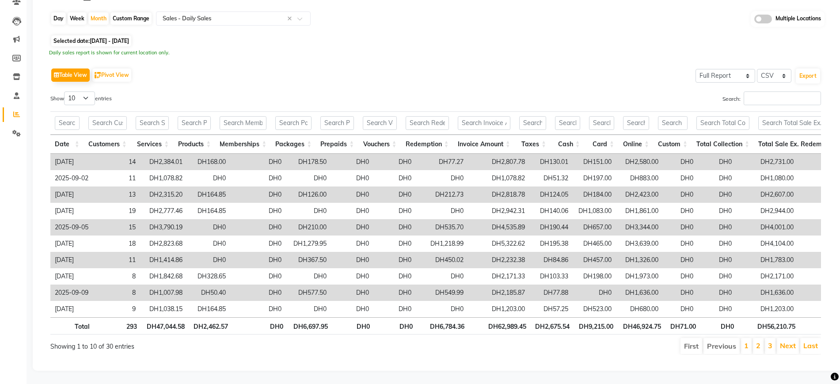
click at [191, 92] on div "Show 10 25 50 100 entries" at bounding box center [239, 100] width 379 height 17
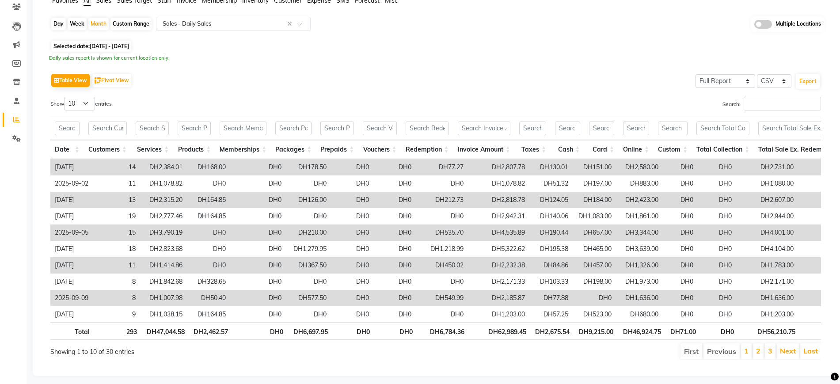
scroll to position [0, 0]
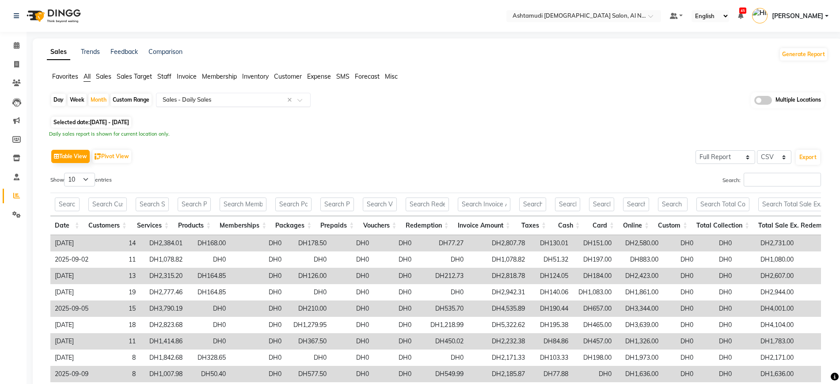
click at [209, 99] on input "text" at bounding box center [224, 99] width 127 height 9
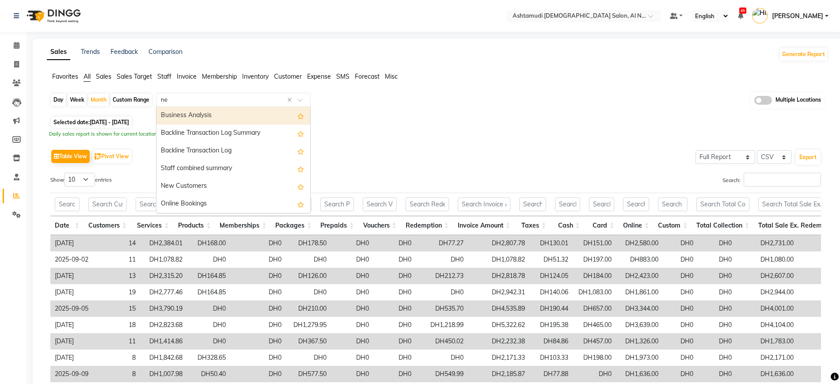
type input "new"
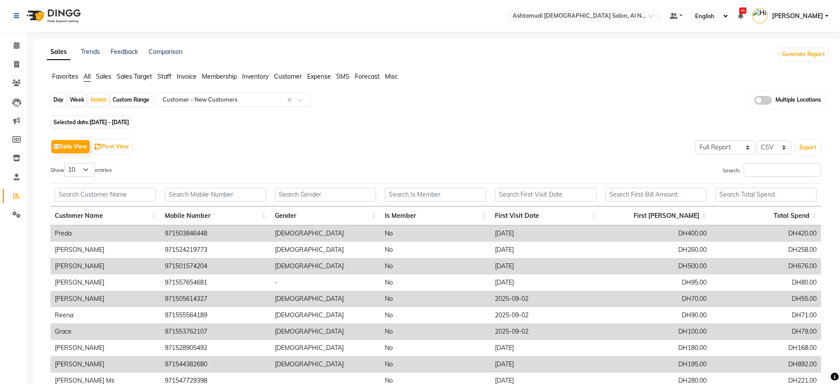
click at [451, 128] on div "Day Week Month Custom Range Select Report Type × Customer - New Customers × Mul…" at bounding box center [438, 262] width 782 height 341
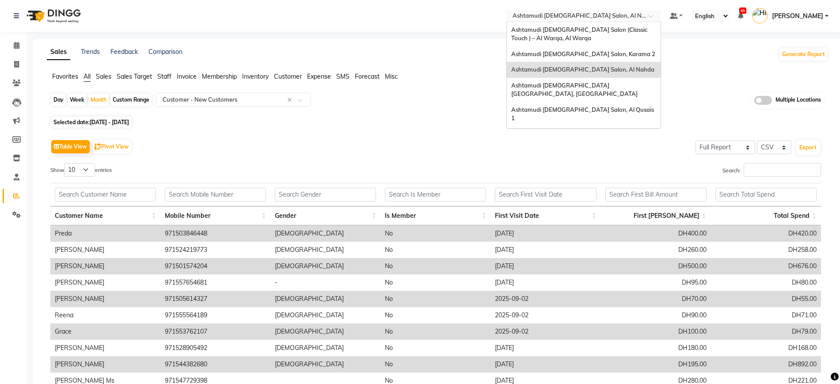
click at [581, 18] on input "text" at bounding box center [575, 16] width 128 height 9
click at [575, 84] on span "Ashtamudi [DEMOGRAPHIC_DATA] [GEOGRAPHIC_DATA], [GEOGRAPHIC_DATA]" at bounding box center [575, 90] width 126 height 16
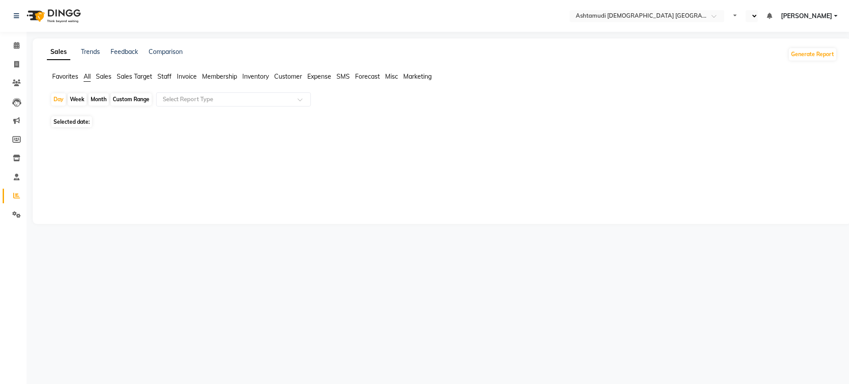
select select "en"
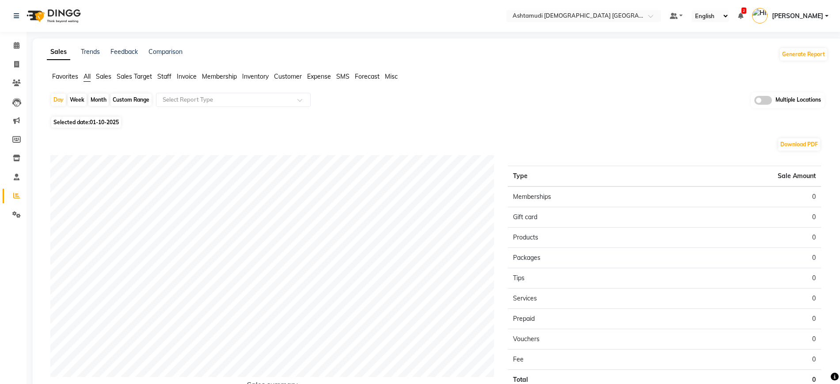
click at [101, 101] on div "Month" at bounding box center [98, 100] width 20 height 12
select select "10"
select select "2025"
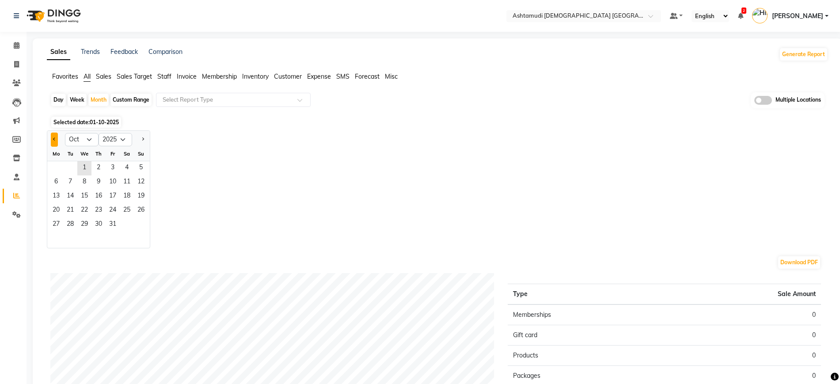
click at [52, 140] on button "Previous month" at bounding box center [54, 140] width 7 height 14
select select "9"
click at [57, 168] on span "1" at bounding box center [56, 168] width 14 height 14
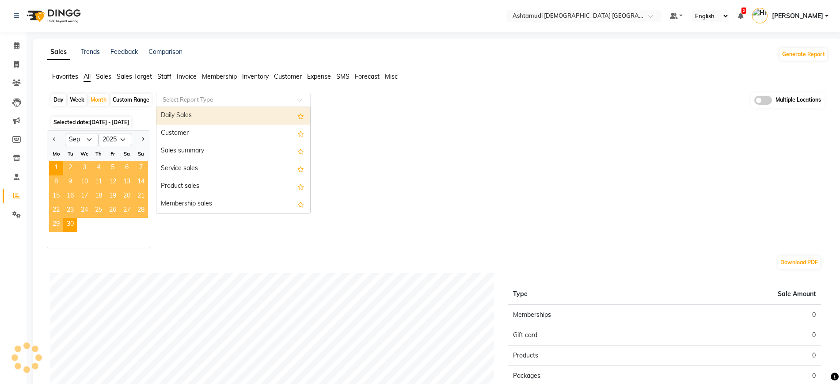
click at [227, 100] on input "text" at bounding box center [224, 99] width 127 height 9
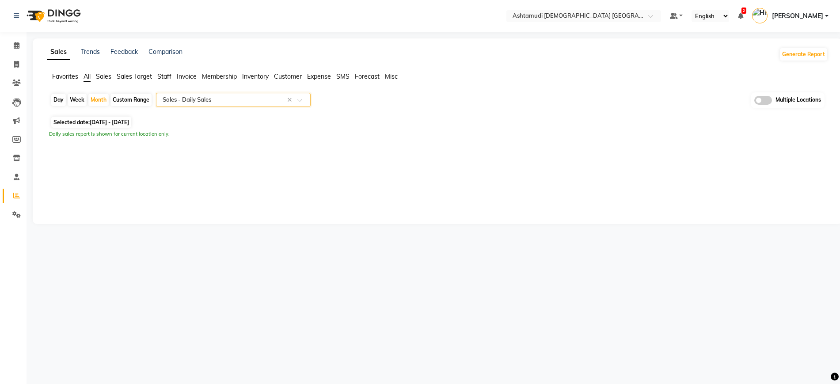
select select "full_report"
select select "csv"
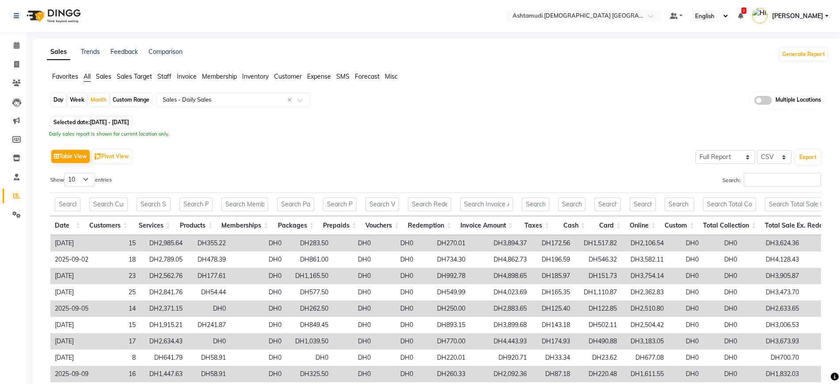
click at [625, 107] on div "Day Week Month Custom Range Select Report Type × Sales - Daily Sales × Multiple…" at bounding box center [437, 103] width 775 height 22
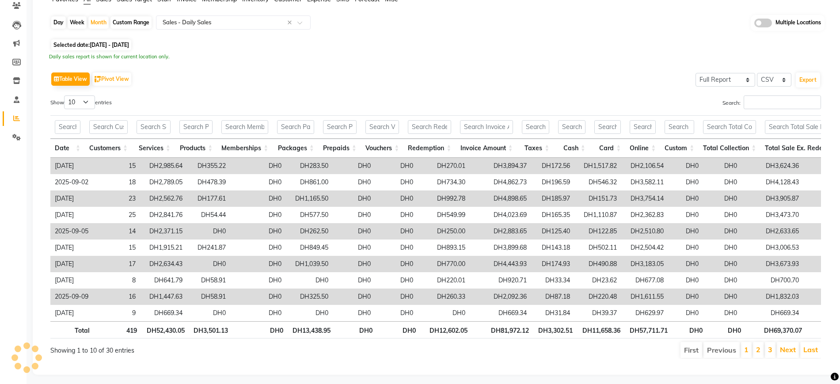
scroll to position [76, 0]
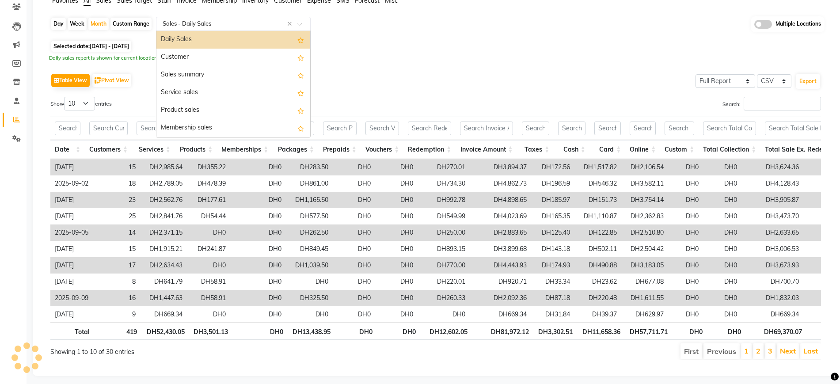
click at [243, 23] on input "text" at bounding box center [224, 23] width 127 height 9
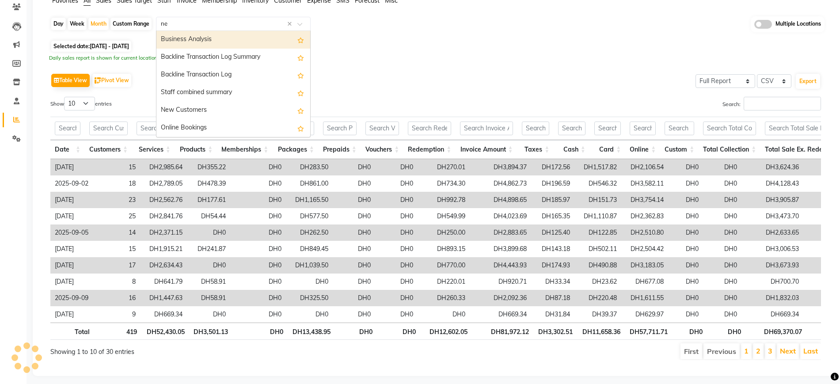
type input "new"
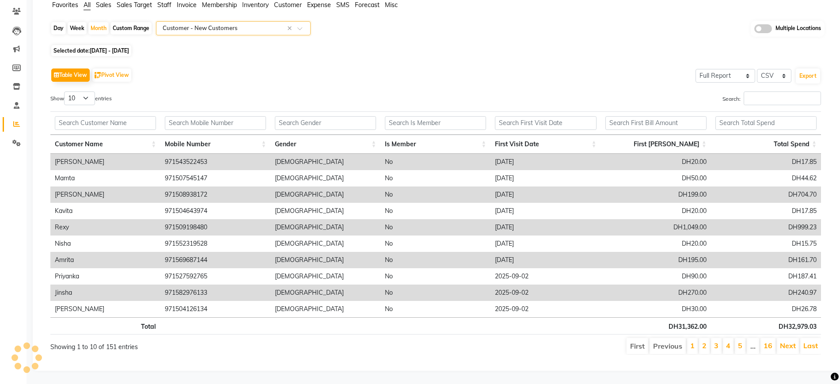
scroll to position [0, 0]
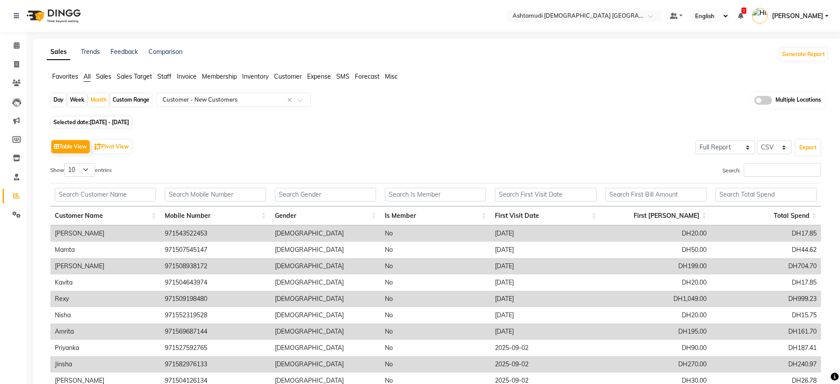
click at [529, 124] on div "Selected date: 01-09-2025 - 30-09-2025" at bounding box center [439, 122] width 778 height 9
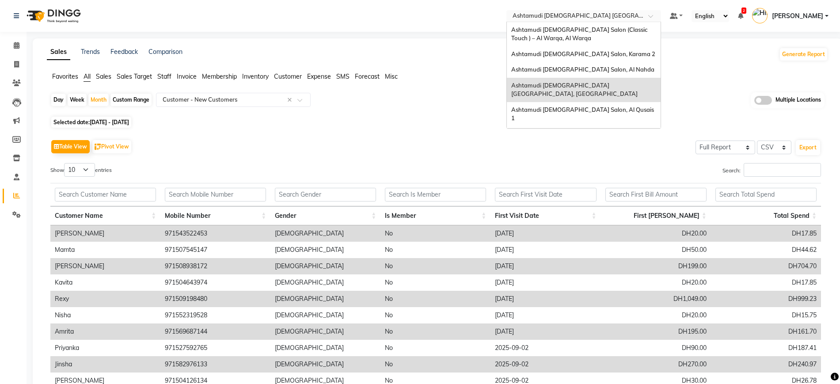
click at [583, 11] on div "× Ashtamudi Ladies Salon Sahara Center, Dubai" at bounding box center [579, 15] width 133 height 9
click at [587, 52] on span "Ashtamudi [DEMOGRAPHIC_DATA] Salon, Karama 2" at bounding box center [584, 53] width 144 height 7
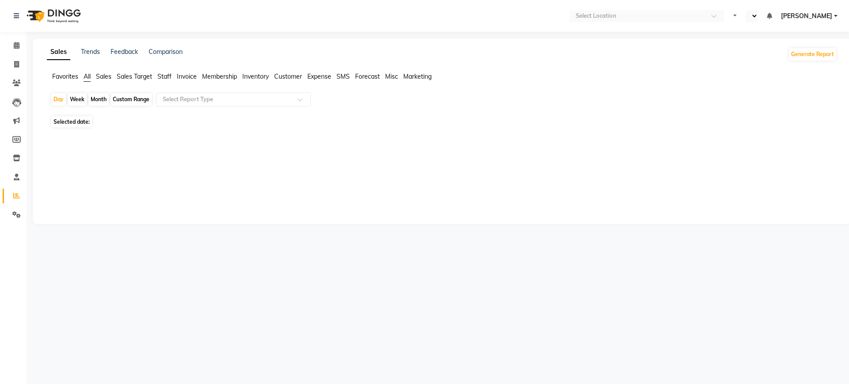
select select "en"
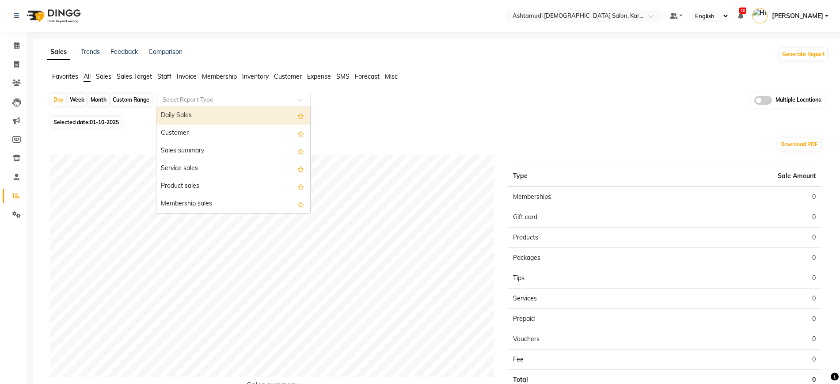
click at [201, 95] on input "text" at bounding box center [224, 99] width 127 height 9
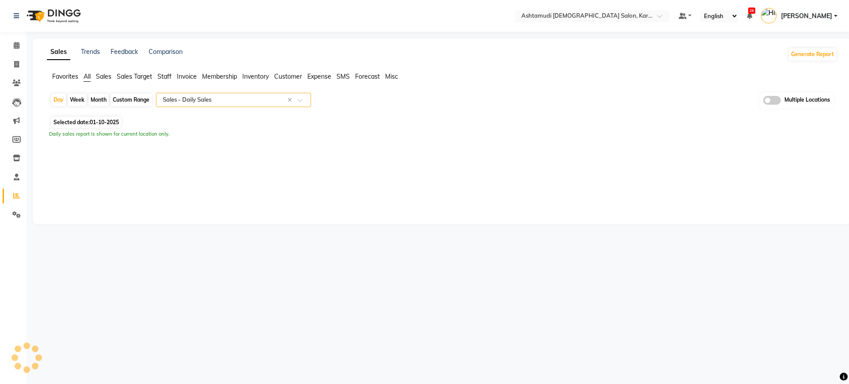
click at [95, 99] on div "Month" at bounding box center [98, 100] width 20 height 12
select select "10"
select select "2025"
select select "full_report"
select select "csv"
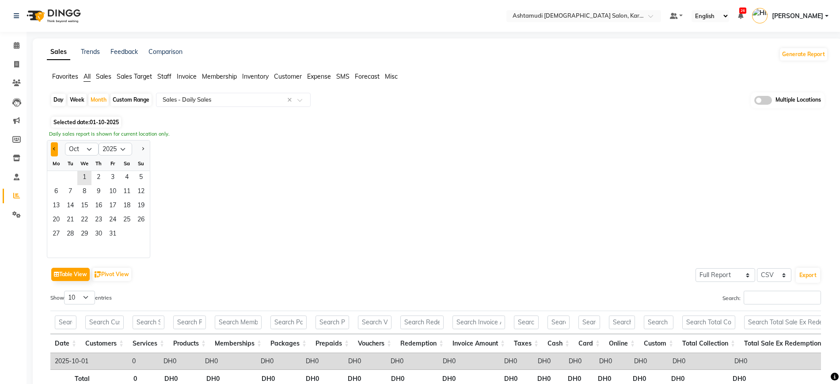
click at [51, 153] on button "Previous month" at bounding box center [54, 149] width 7 height 14
select select "9"
click at [57, 176] on span "1" at bounding box center [56, 178] width 14 height 14
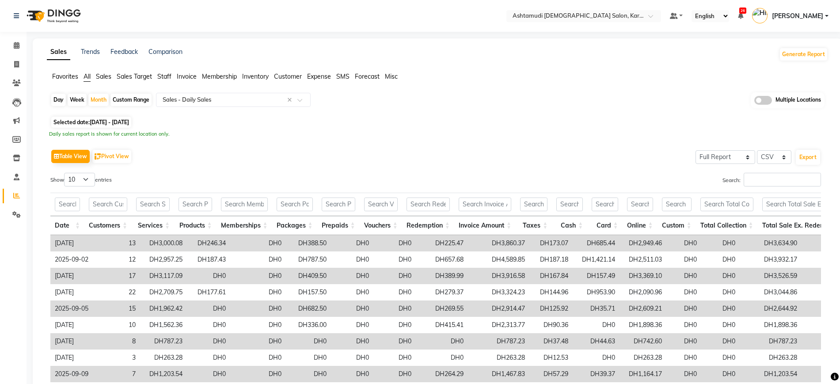
click at [231, 128] on div "Day Week Month Custom Range Select Report Type × Sales - Daily Sales × Multiple…" at bounding box center [438, 267] width 782 height 351
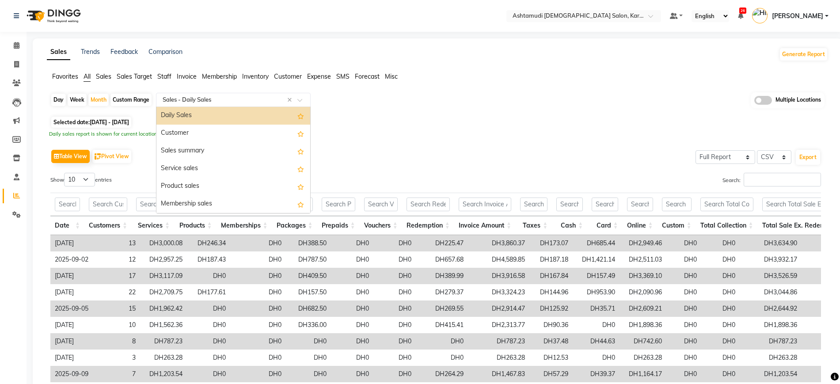
click at [237, 103] on input "text" at bounding box center [224, 99] width 127 height 9
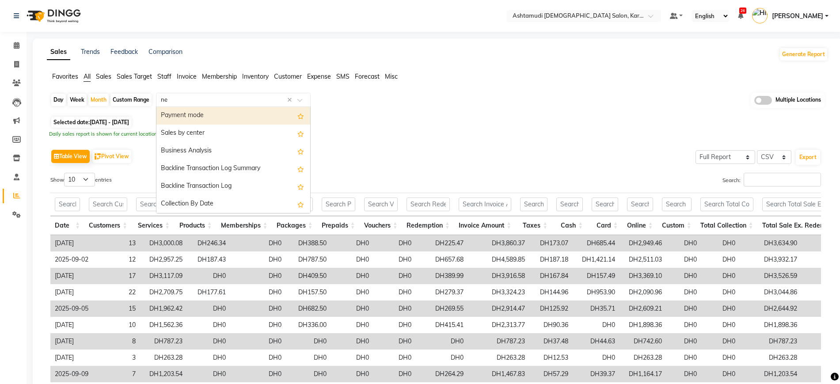
type input "new"
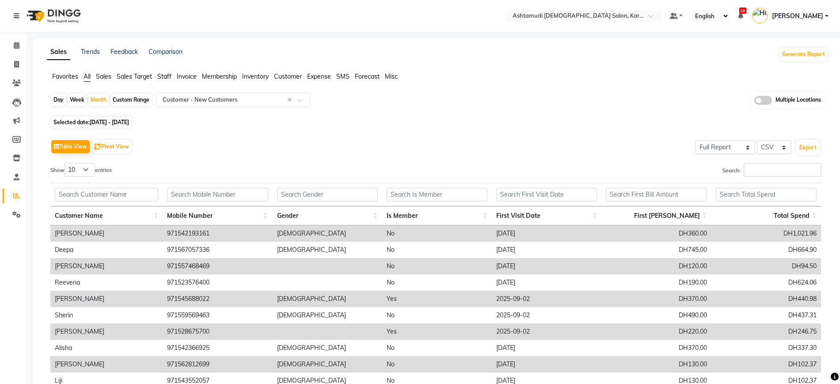
click at [464, 92] on app-reports "Favorites All Sales Sales Target Staff Invoice Membership Inventory Customer Ex…" at bounding box center [438, 253] width 792 height 362
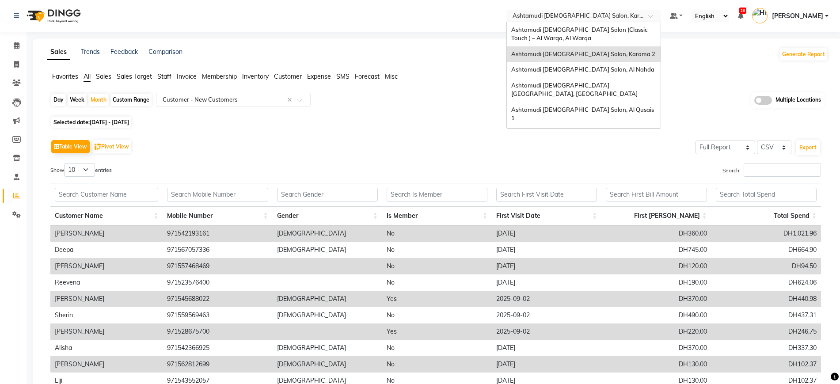
click at [603, 19] on input "text" at bounding box center [575, 16] width 128 height 9
click at [594, 36] on div "Ashtamudi [DEMOGRAPHIC_DATA] Salon (Classic Touch ) – Al Warqa, Al Warqa" at bounding box center [584, 34] width 154 height 24
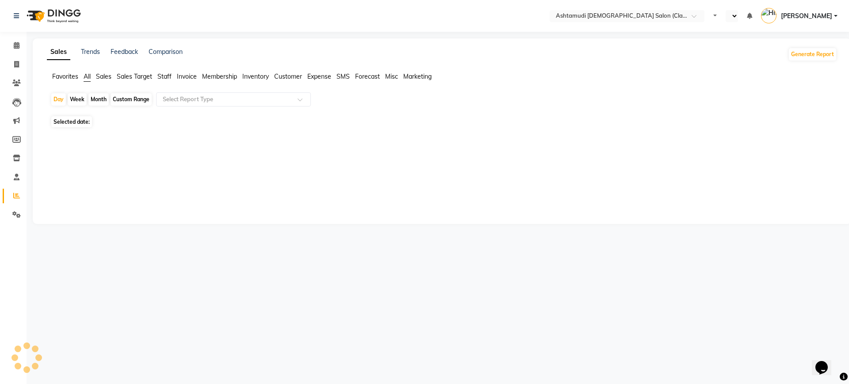
select select "en"
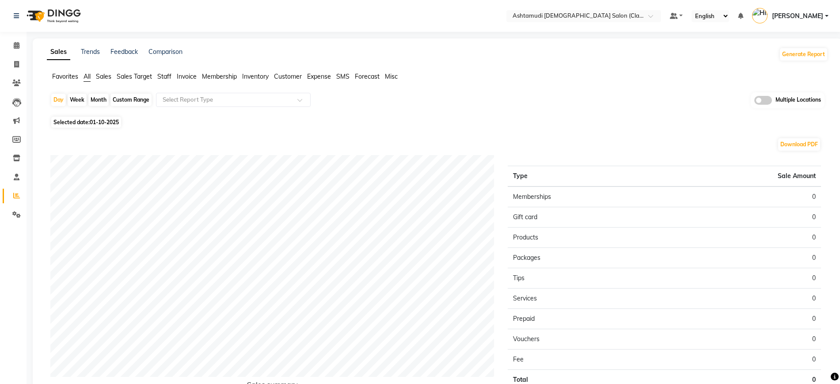
click at [97, 97] on div "Month" at bounding box center [98, 100] width 20 height 12
select select "10"
select select "2025"
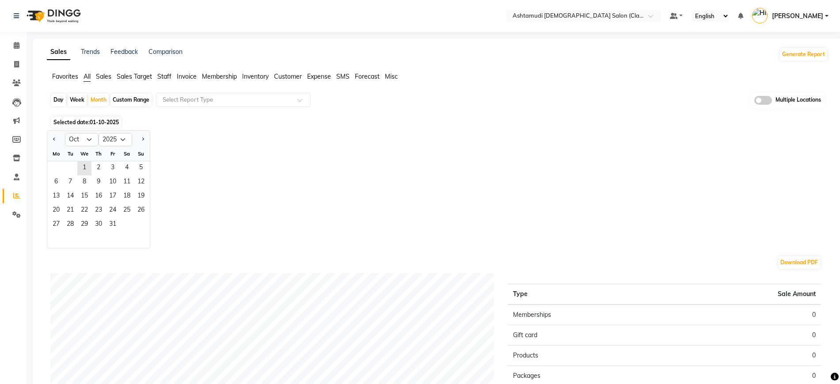
click at [50, 136] on div at bounding box center [56, 140] width 18 height 14
click at [52, 139] on button "Previous month" at bounding box center [54, 140] width 7 height 14
select select "9"
click at [59, 174] on span "1" at bounding box center [56, 168] width 14 height 14
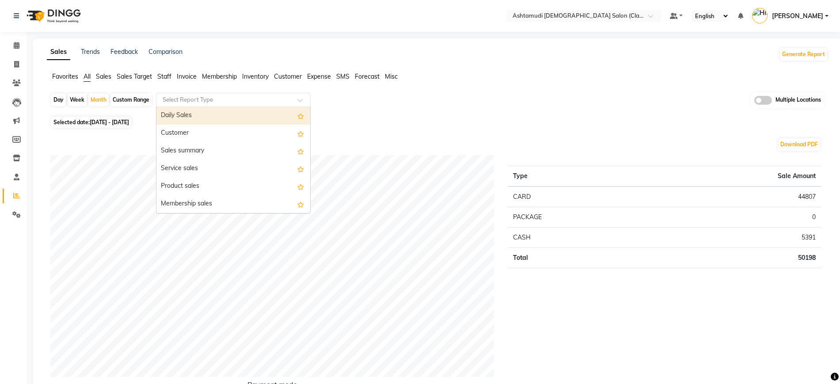
click at [209, 94] on div "Select Report Type" at bounding box center [233, 100] width 155 height 14
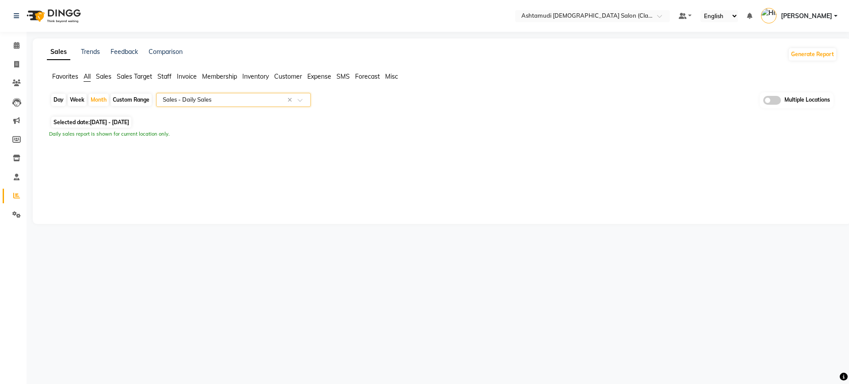
select select "full_report"
select select "csv"
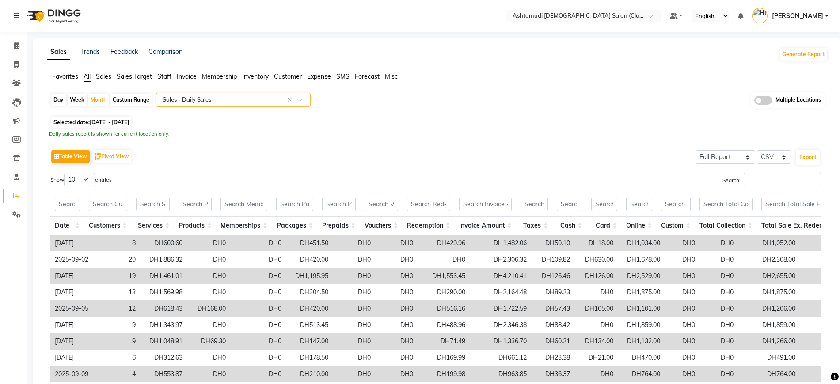
click at [633, 135] on div "Daily sales report is shown for current location only." at bounding box center [437, 134] width 777 height 8
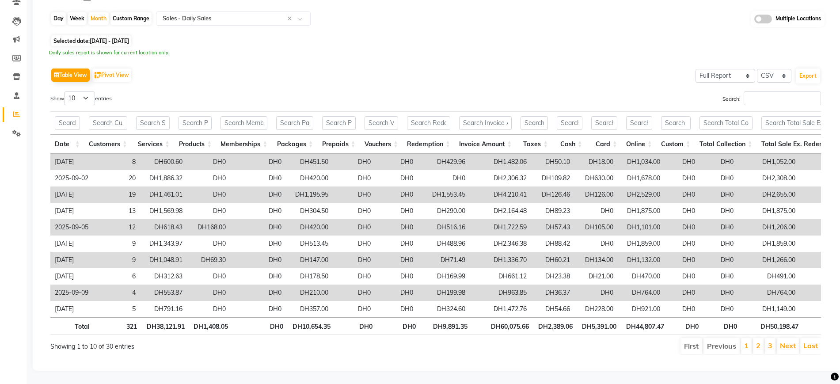
scroll to position [98, 0]
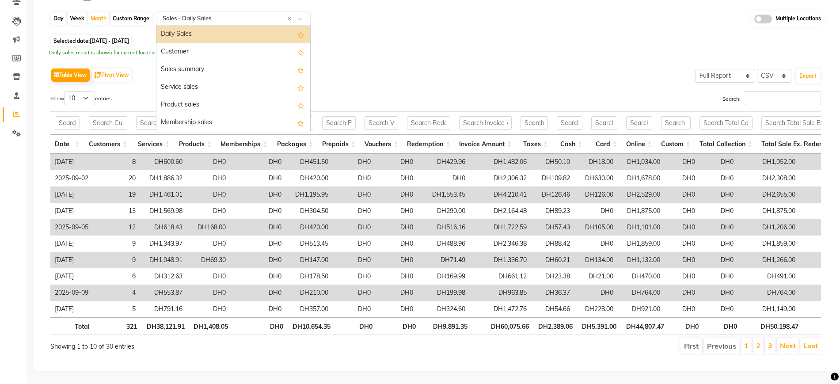
click at [214, 14] on input "text" at bounding box center [224, 18] width 127 height 9
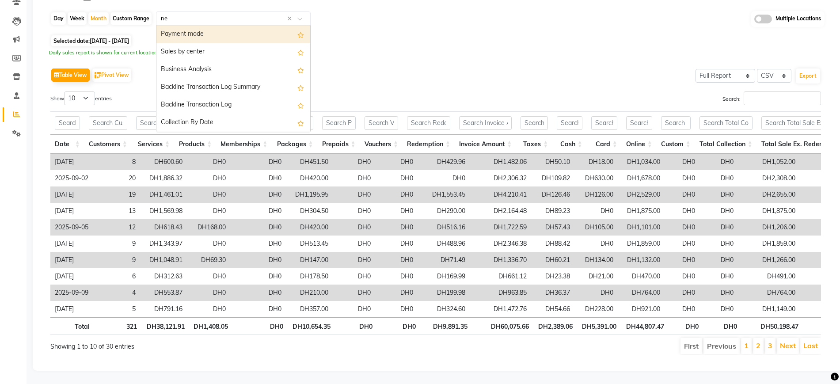
type input "new"
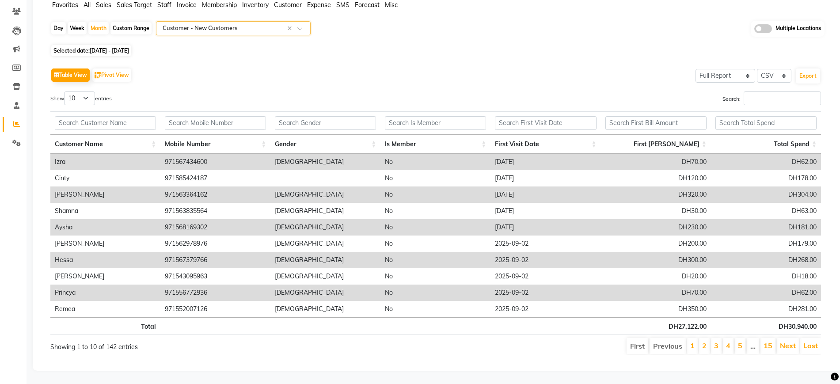
scroll to position [0, 0]
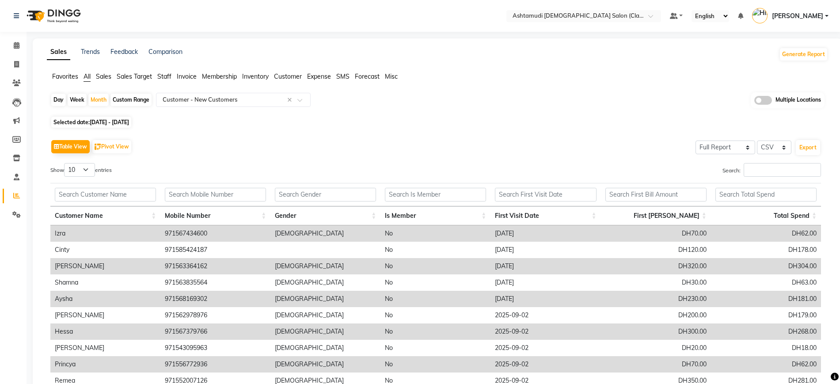
click at [317, 49] on div "Sales Trends Feedback Comparison Generate Report" at bounding box center [438, 54] width 792 height 14
click at [389, 145] on div "Table View Pivot View Select Full Report Filtered Report Select CSV PDF Export" at bounding box center [435, 147] width 771 height 19
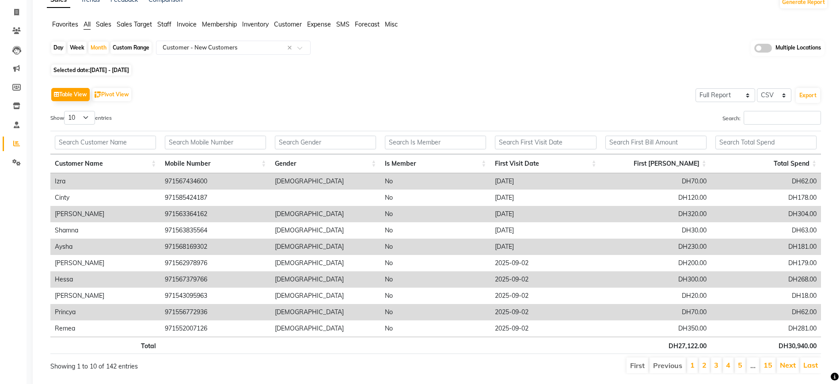
scroll to position [80, 0]
